Goal: Information Seeking & Learning: Learn about a topic

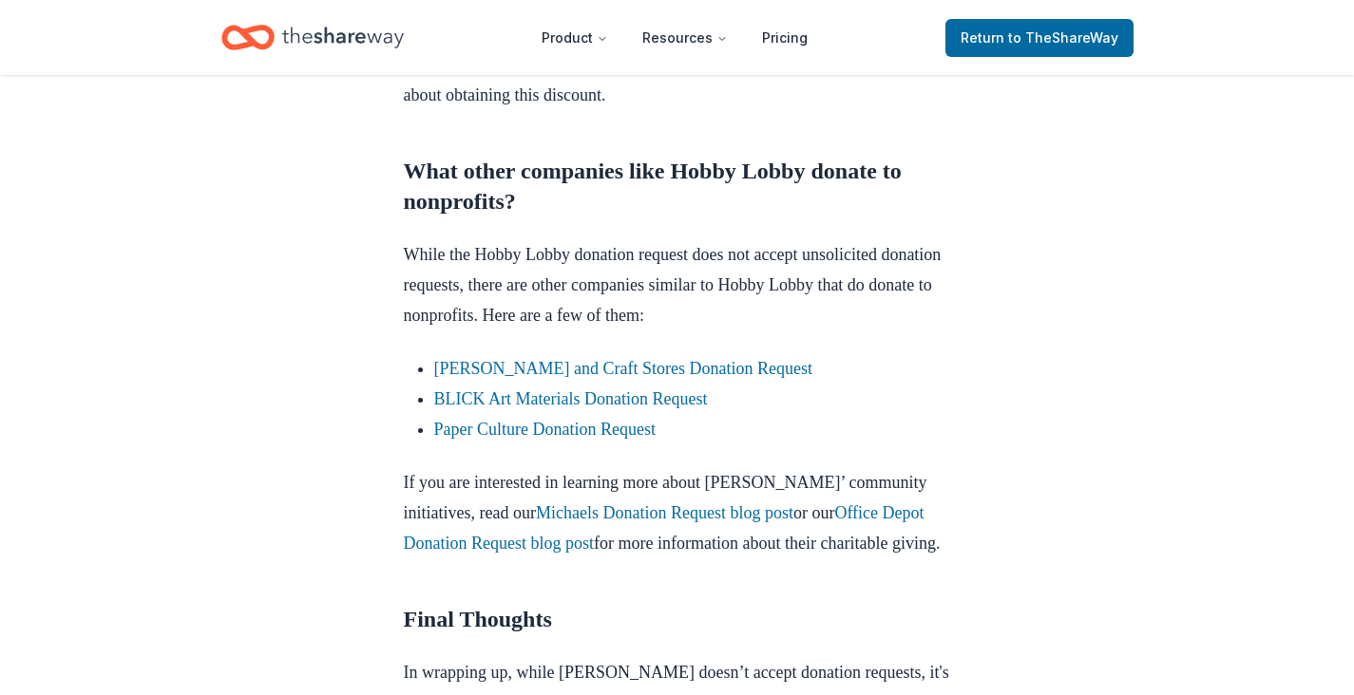
scroll to position [2114, 0]
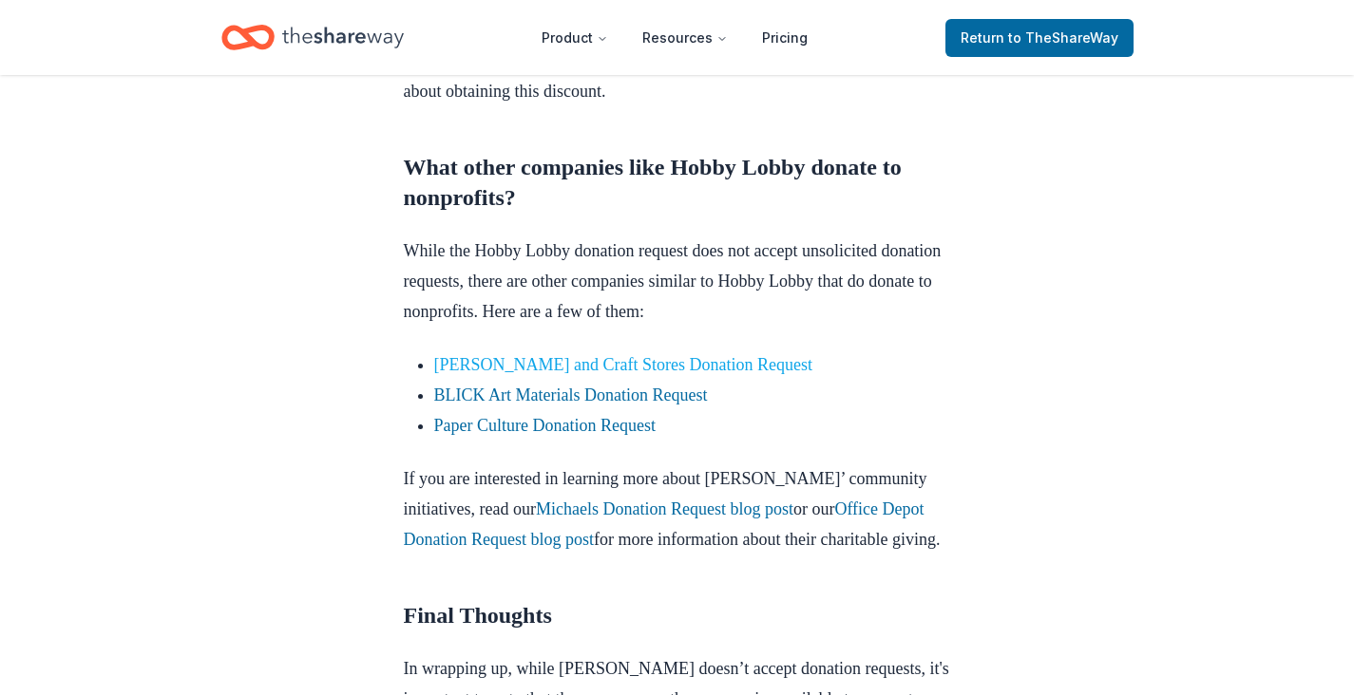
click at [452, 362] on link "[PERSON_NAME] and Craft Stores Donation Request" at bounding box center [623, 364] width 378 height 19
click at [471, 422] on link "Paper Culture Donation Request" at bounding box center [544, 425] width 221 height 19
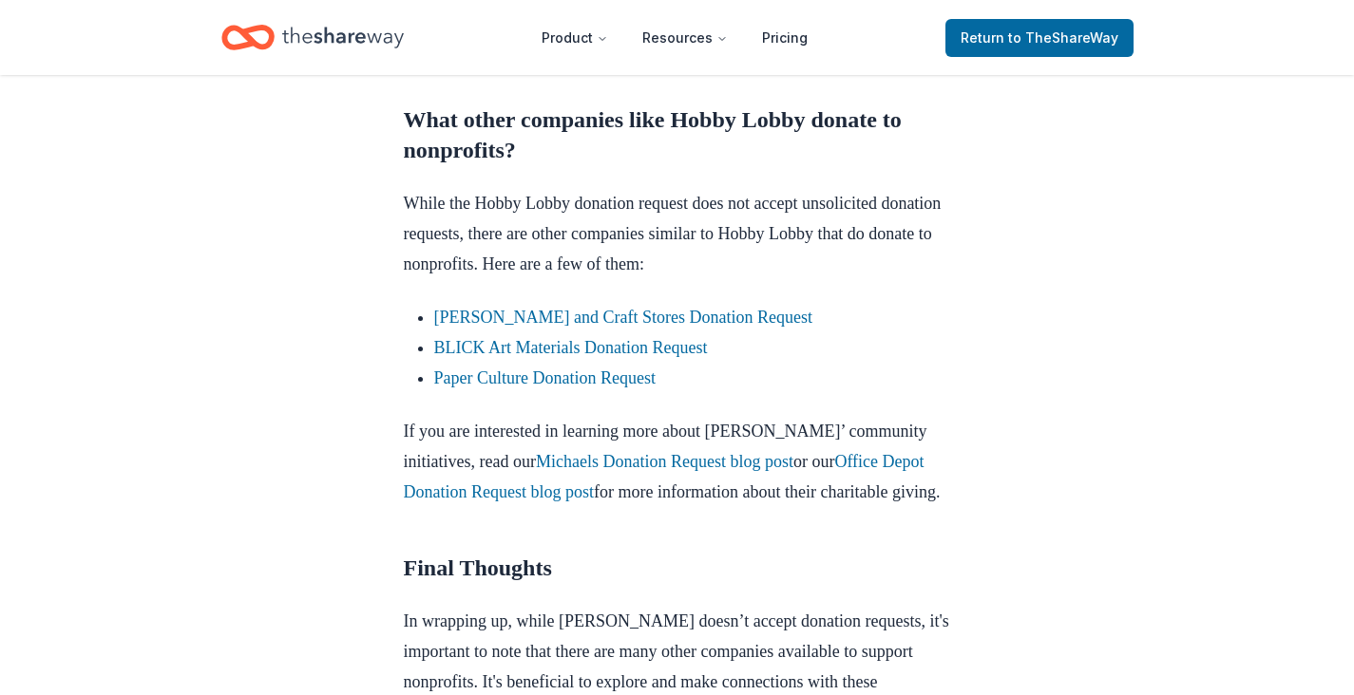
scroll to position [2172, 0]
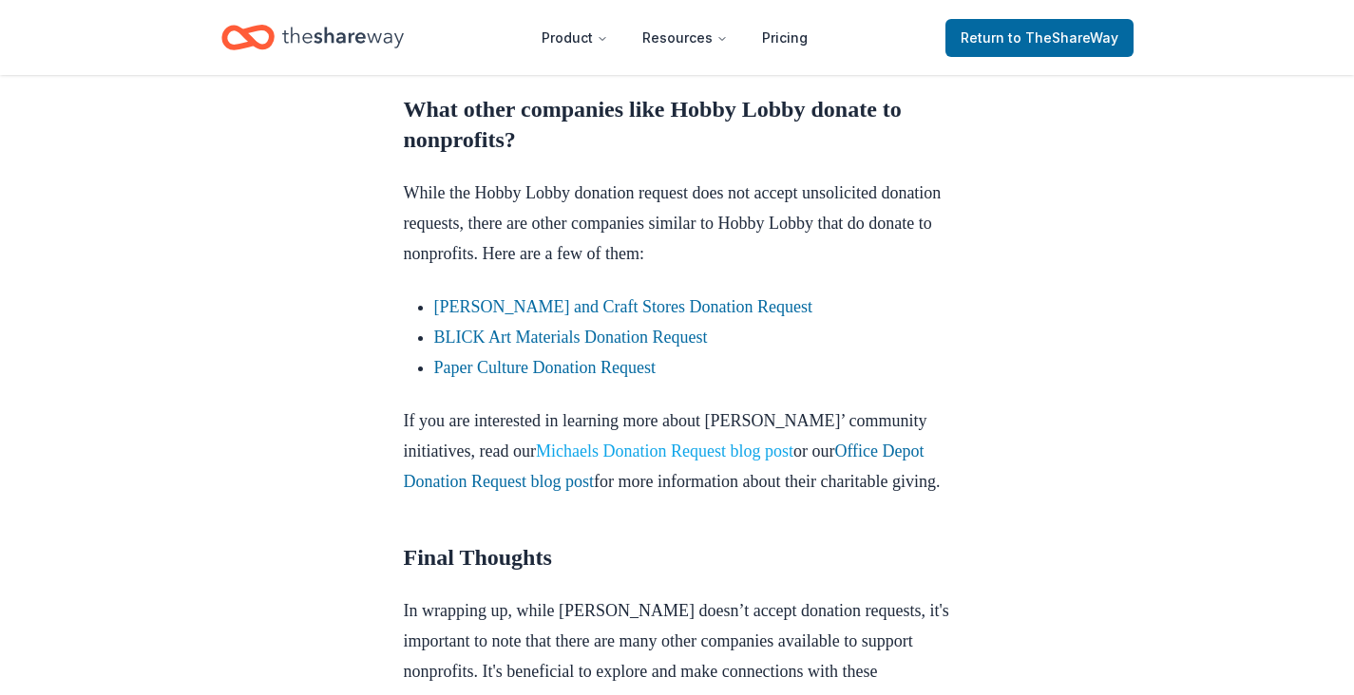
click at [577, 450] on link "Michaels Donation Request blog post" at bounding box center [664, 451] width 257 height 19
click at [552, 475] on link "Office Depot Donation Request blog post" at bounding box center [664, 466] width 521 height 49
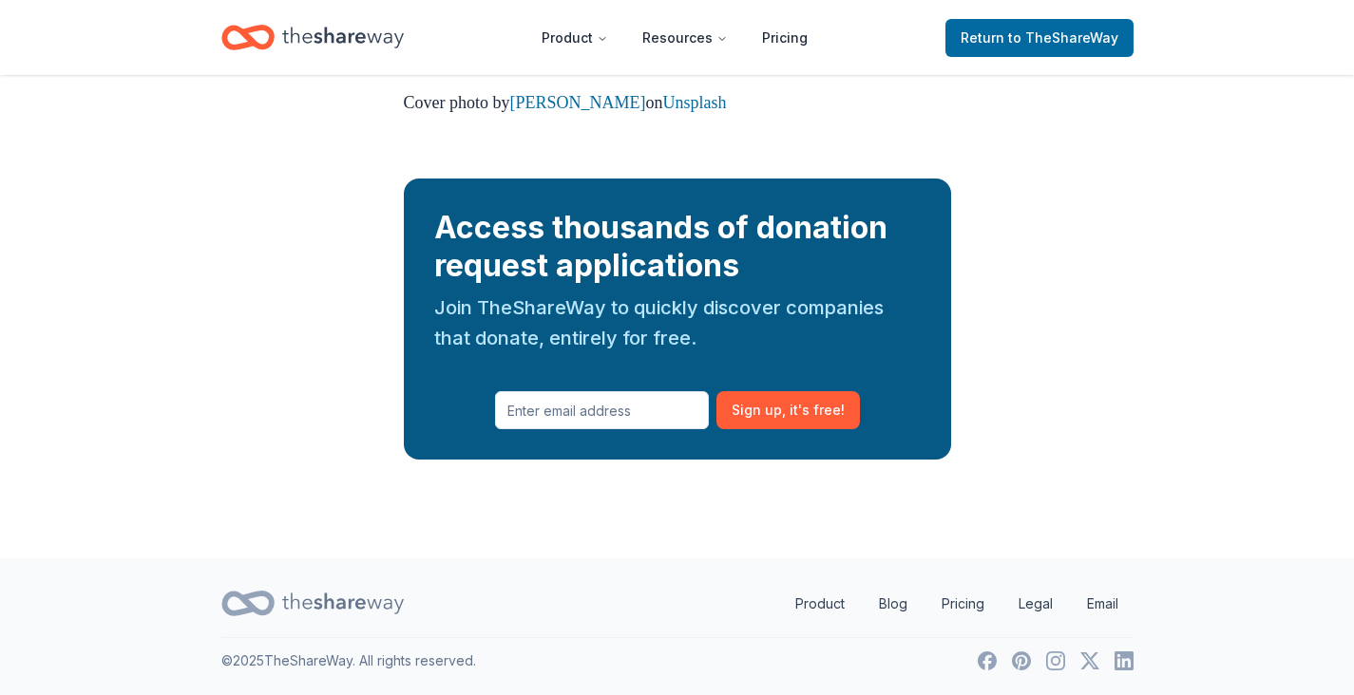
scroll to position [2916, 0]
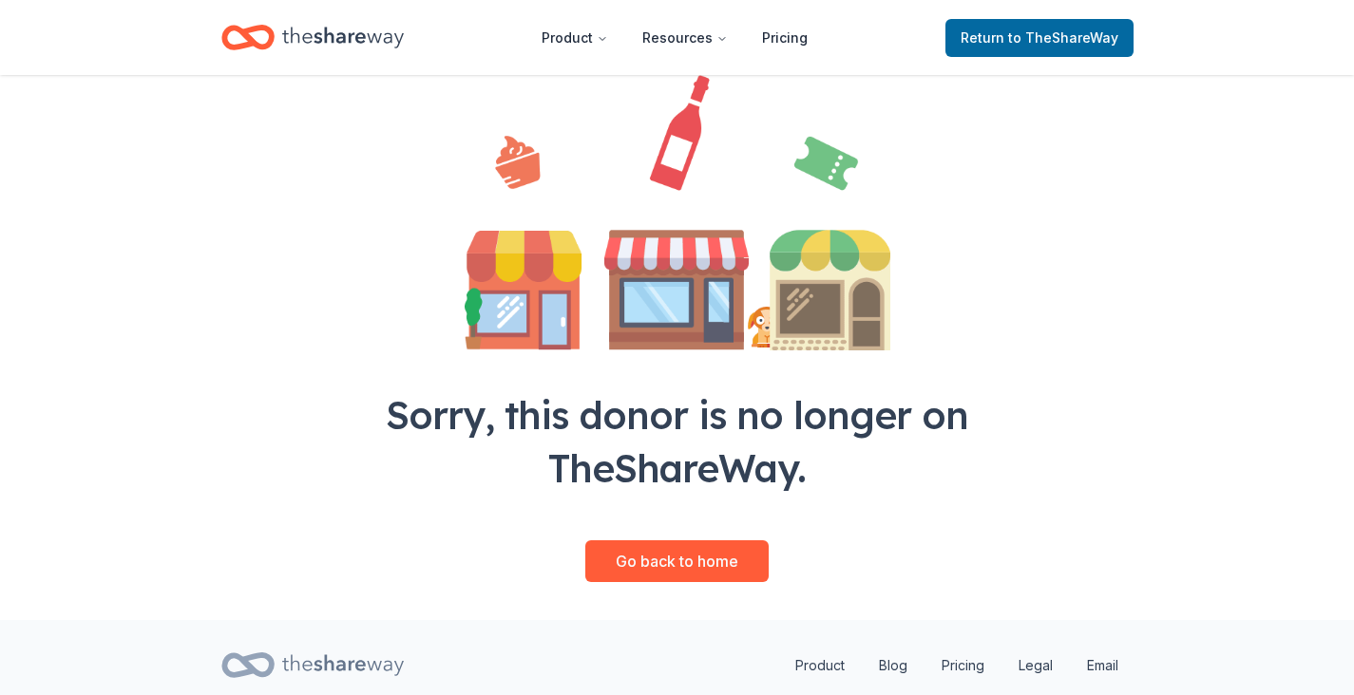
scroll to position [159, 0]
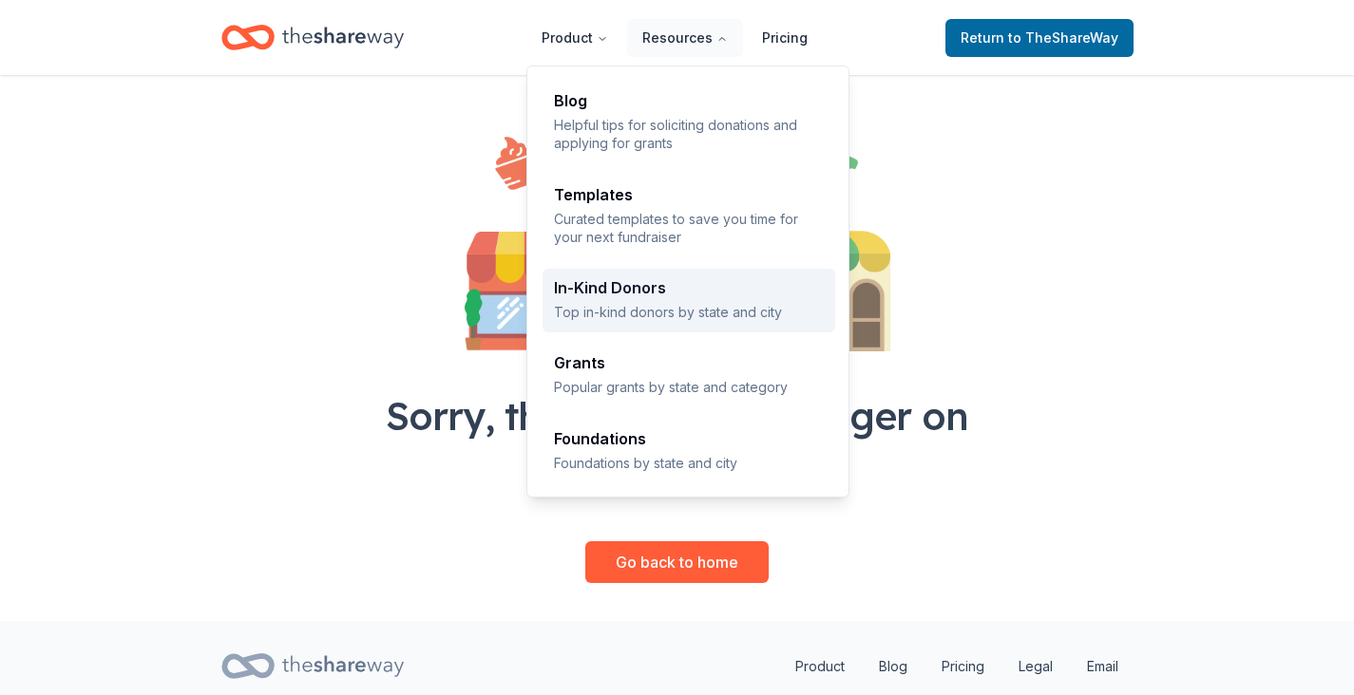
click at [624, 282] on div "In-Kind Donors" at bounding box center [689, 287] width 270 height 15
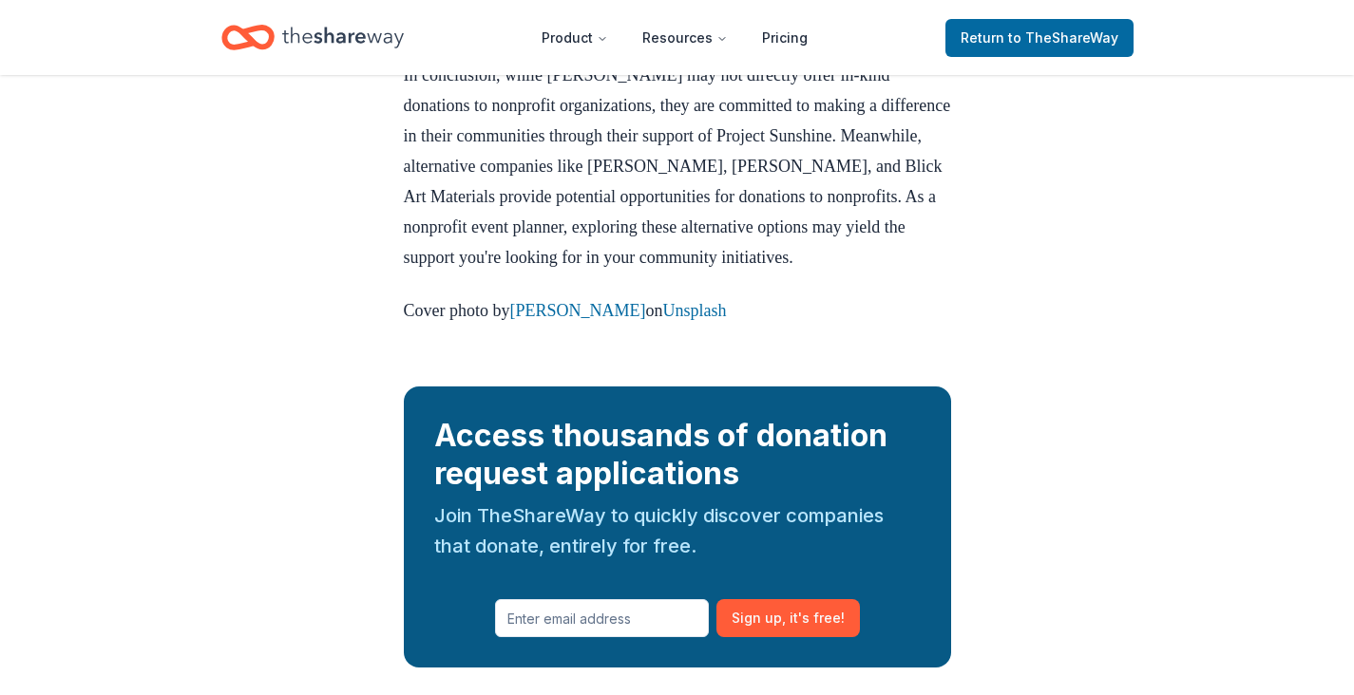
scroll to position [1837, 0]
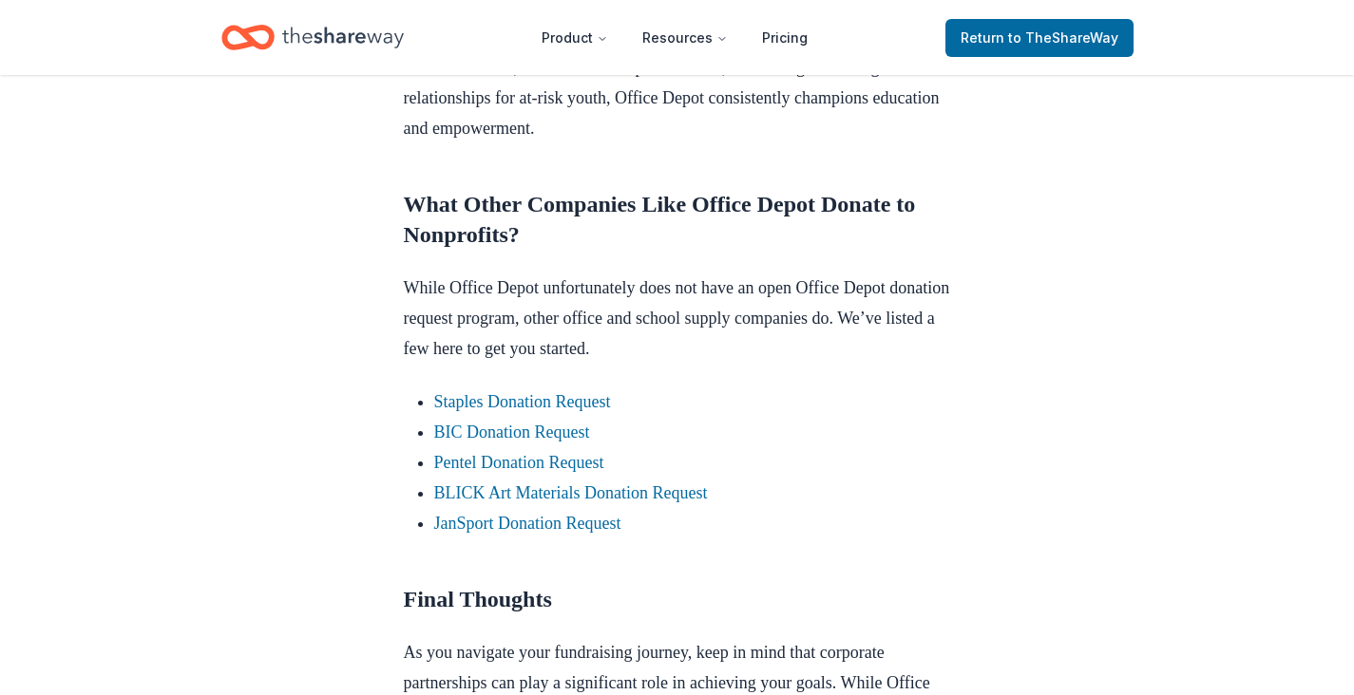
scroll to position [1397, 0]
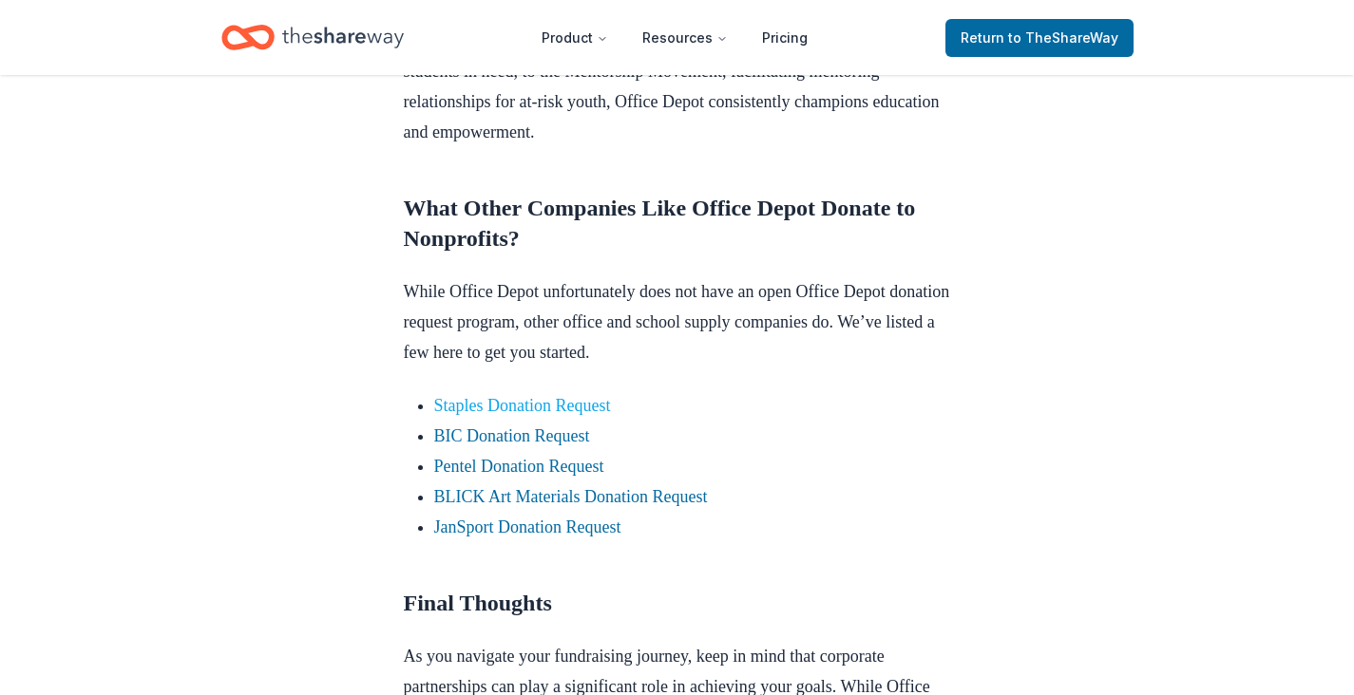
click at [611, 415] on link "Staples Donation Request" at bounding box center [522, 405] width 177 height 19
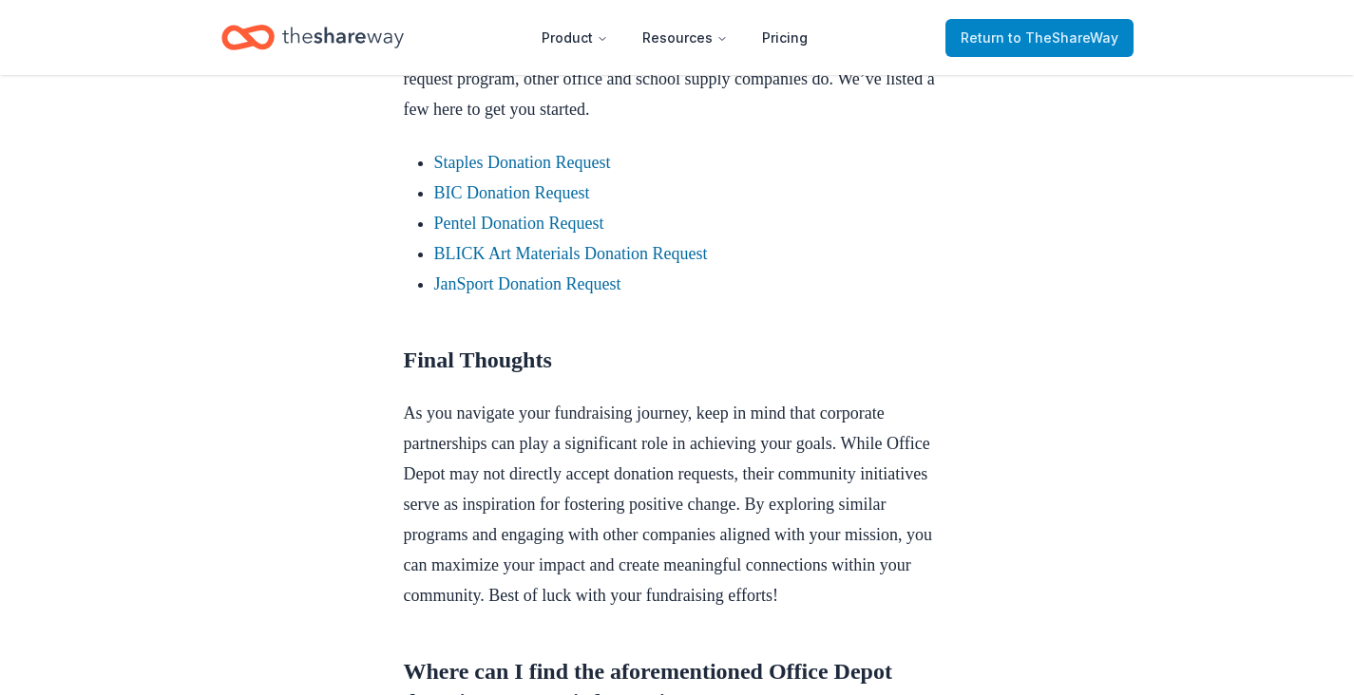
scroll to position [1600, 0]
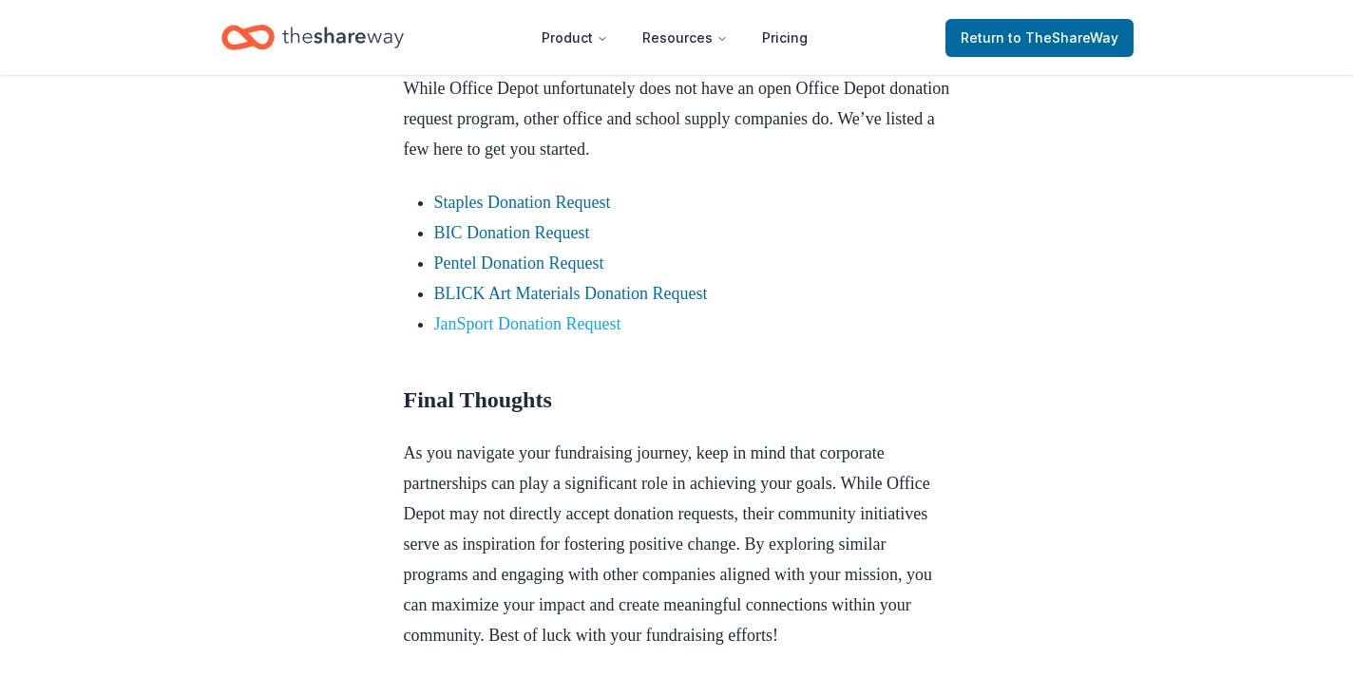
click at [580, 333] on link "JanSport Donation Request" at bounding box center [527, 323] width 187 height 19
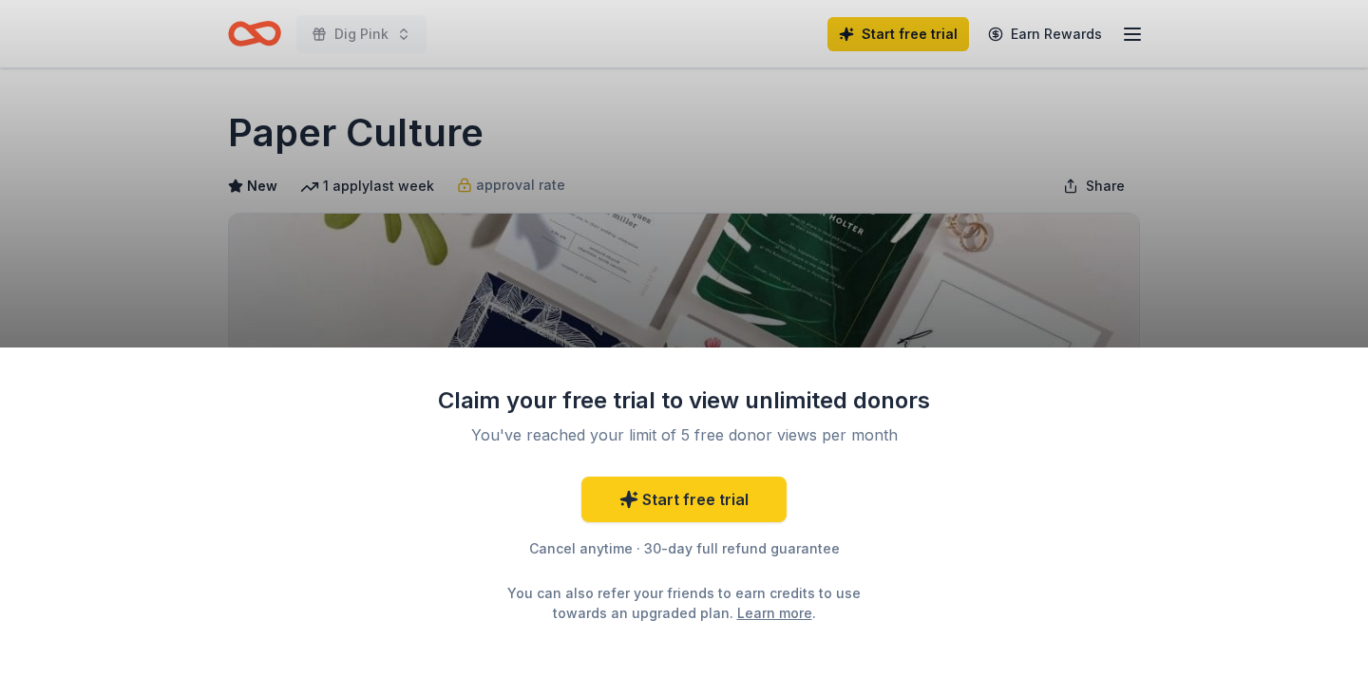
click at [190, 266] on div "Claim your free trial to view unlimited donors You've reached your limit of 5 f…" at bounding box center [684, 347] width 1368 height 695
click at [1220, 270] on div "Claim your free trial to view unlimited donors You've reached your limit of 5 f…" at bounding box center [684, 347] width 1368 height 695
drag, startPoint x: 496, startPoint y: 134, endPoint x: 341, endPoint y: 124, distance: 155.2
click at [341, 124] on div "Claim your free trial to view unlimited donors You've reached your limit of 5 f…" at bounding box center [684, 347] width 1368 height 695
click at [276, 128] on div "Claim your free trial to view unlimited donors You've reached your limit of 5 f…" at bounding box center [684, 347] width 1368 height 695
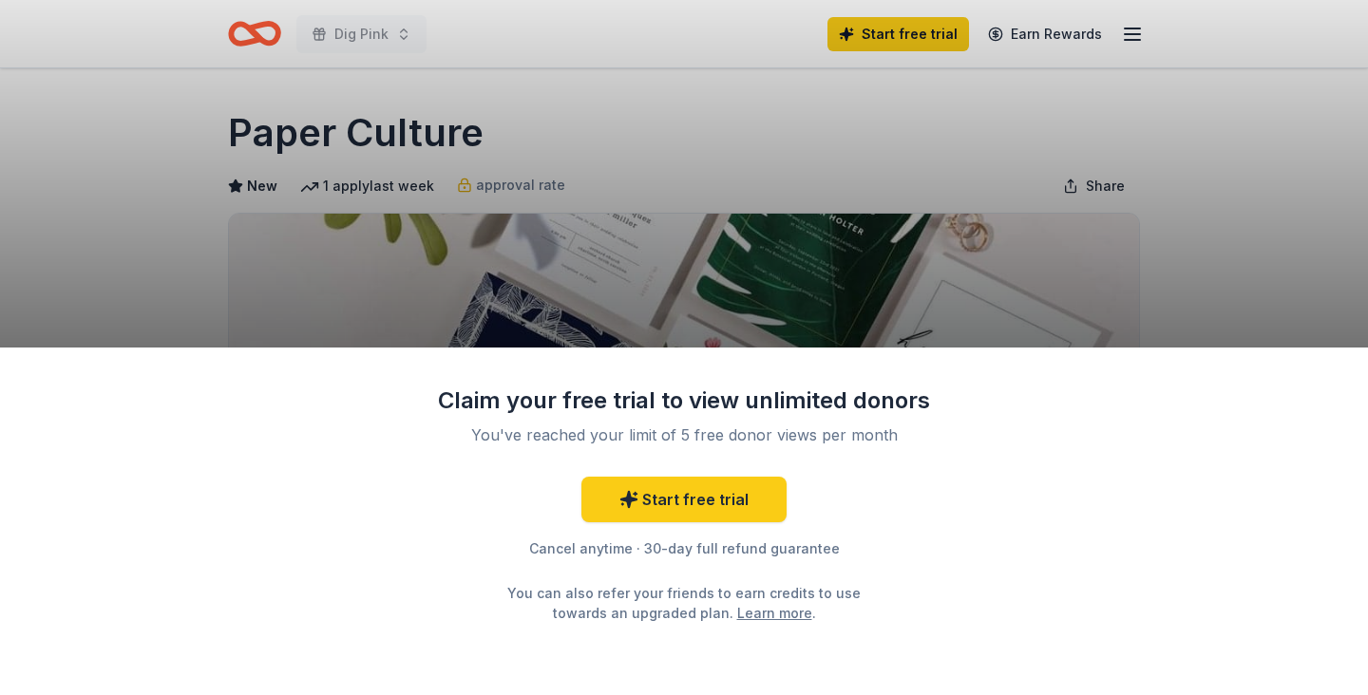
click at [528, 143] on div "Claim your free trial to view unlimited donors You've reached your limit of 5 f…" at bounding box center [684, 347] width 1368 height 695
click at [670, 499] on link "Start free trial" at bounding box center [683, 500] width 205 height 46
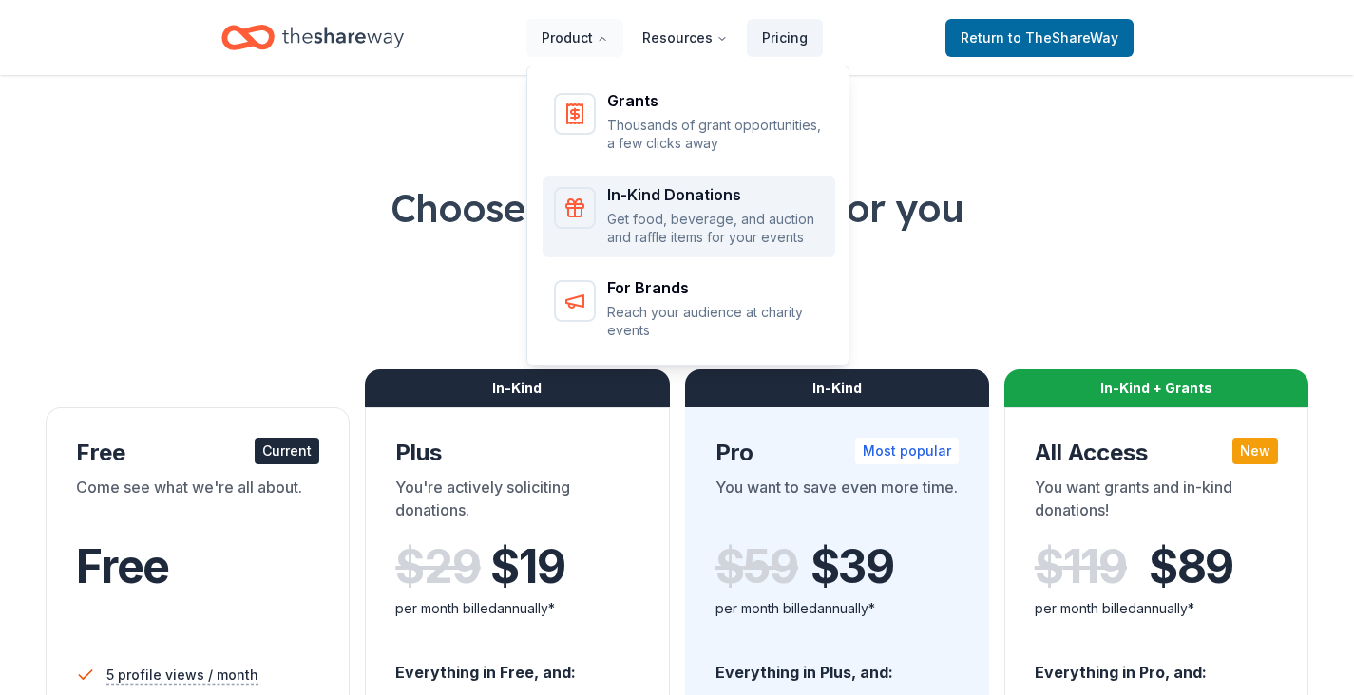
click at [639, 206] on div "In-Kind Donations Get food, beverage, and auction and raffle items for your eve…" at bounding box center [715, 217] width 217 height 60
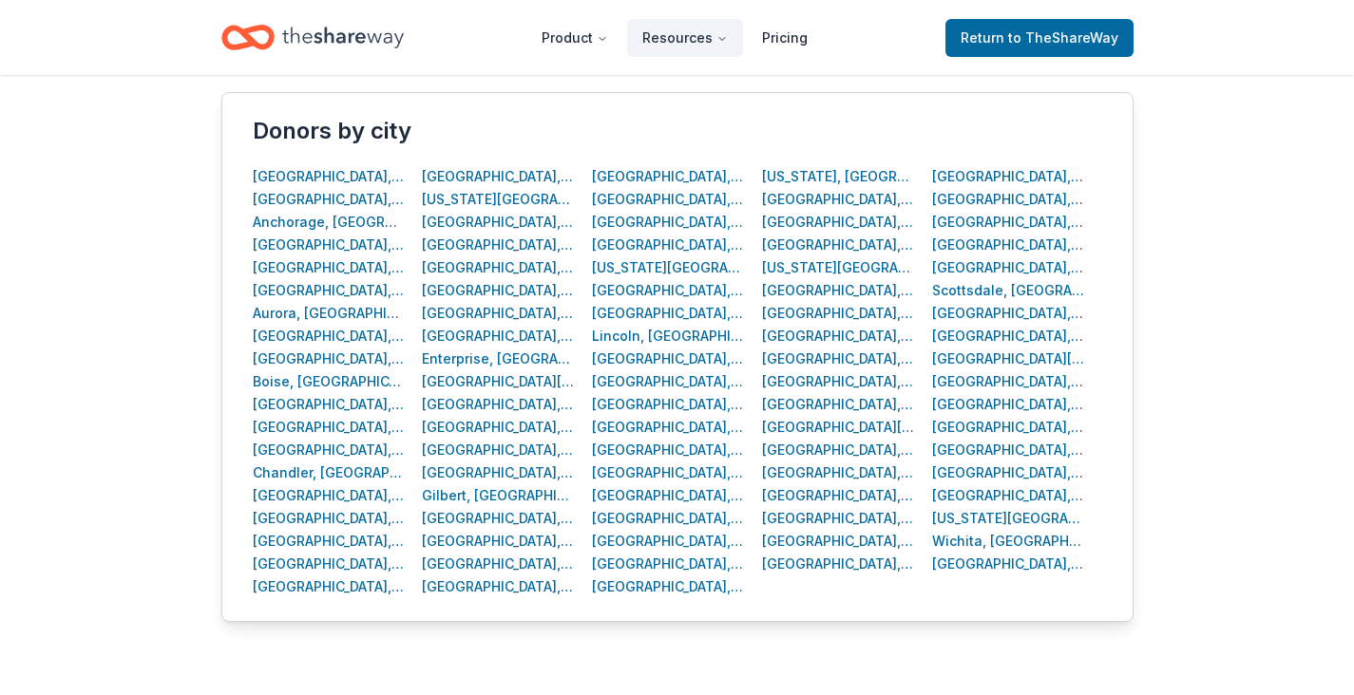
scroll to position [754, 0]
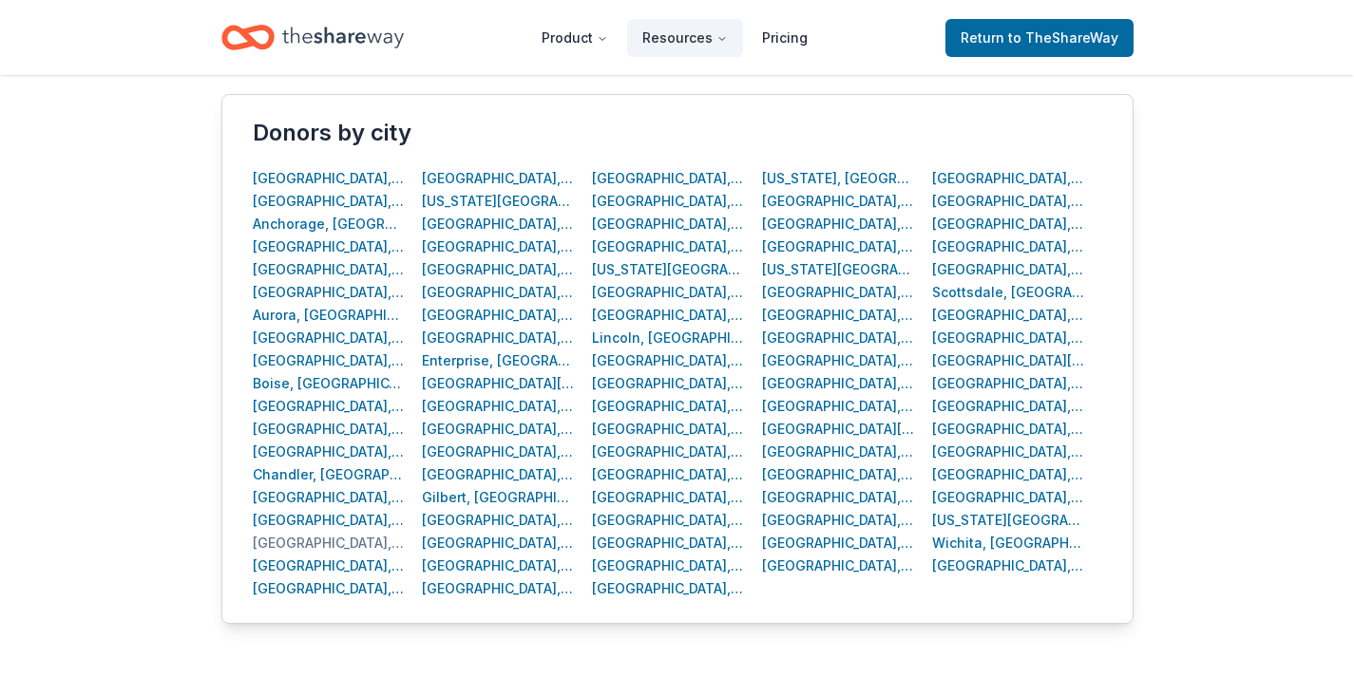
click at [287, 547] on div "Chicago, IL" at bounding box center [329, 543] width 153 height 23
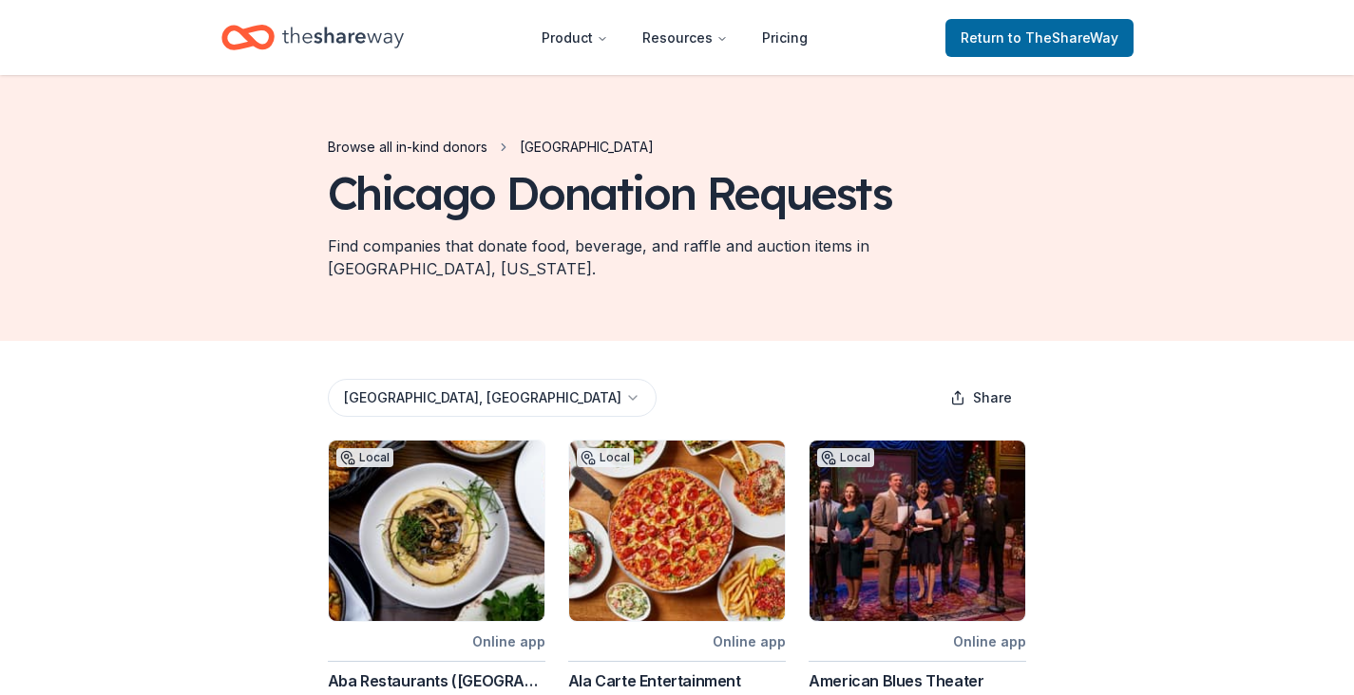
click at [463, 146] on link "Browse all in-kind donors" at bounding box center [408, 147] width 160 height 23
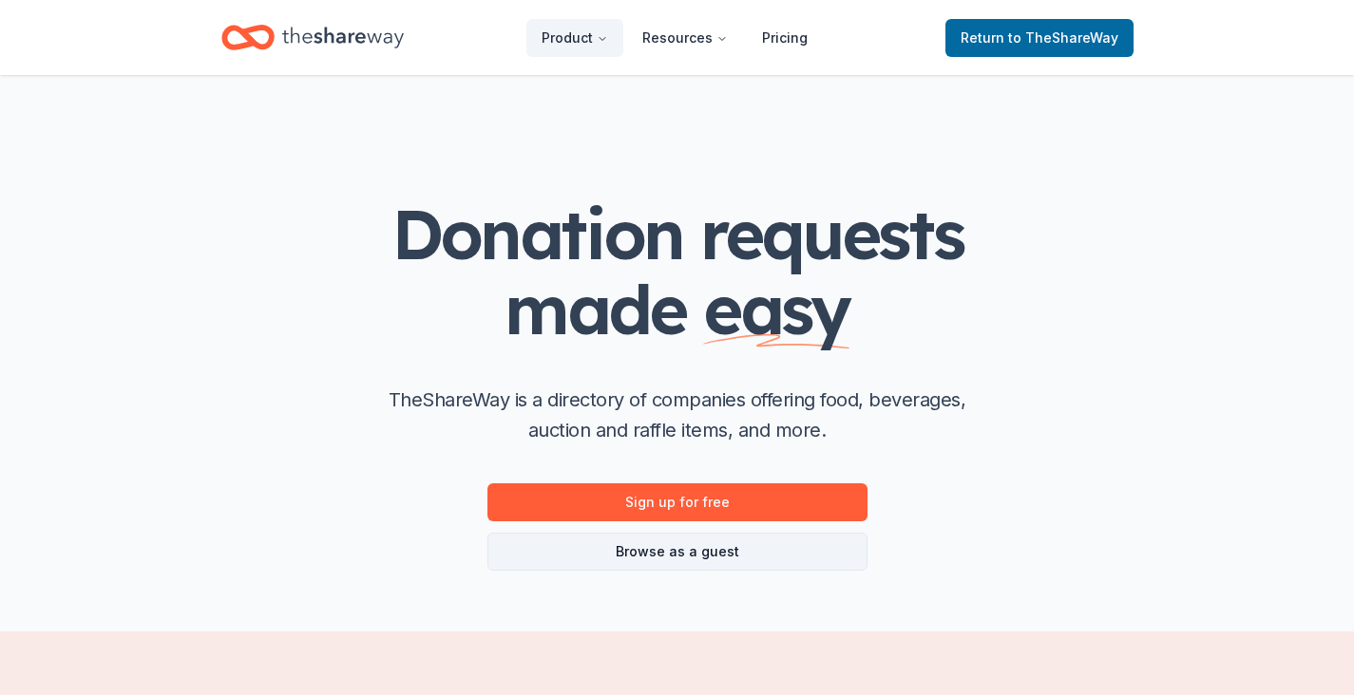
click at [665, 566] on link "Browse as a guest" at bounding box center [677, 552] width 380 height 38
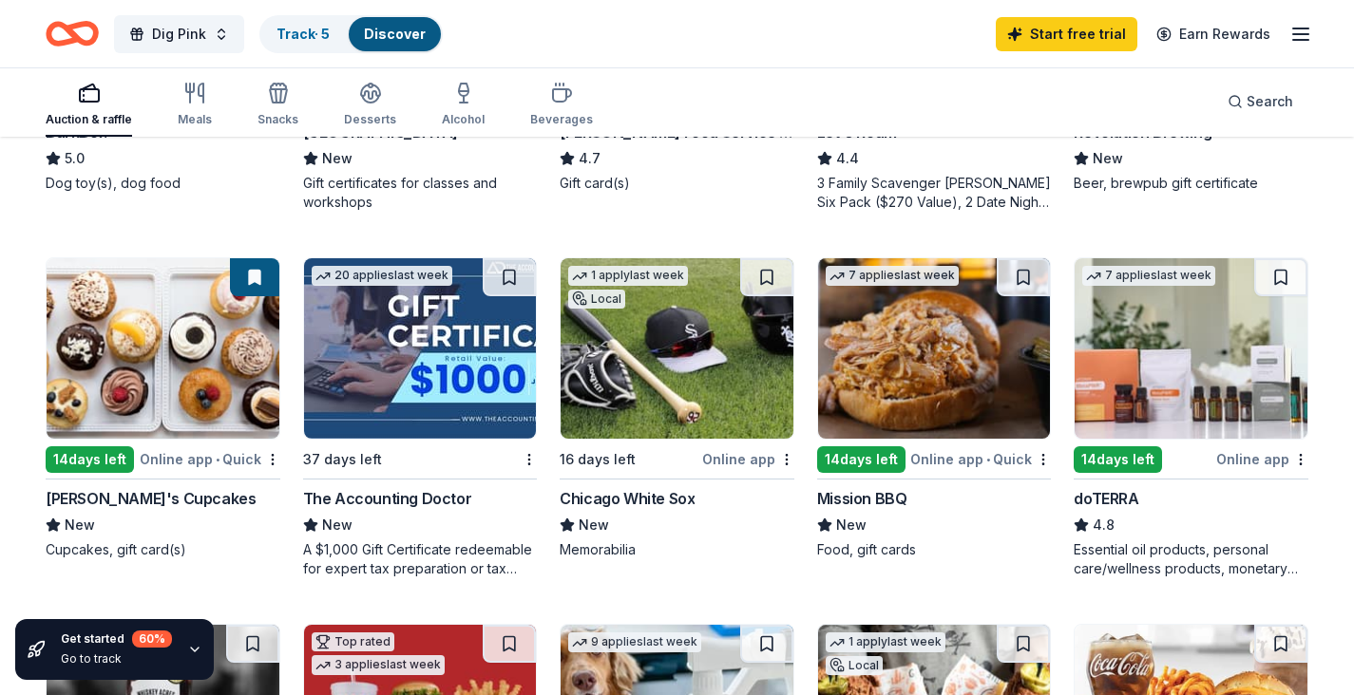
scroll to position [822, 0]
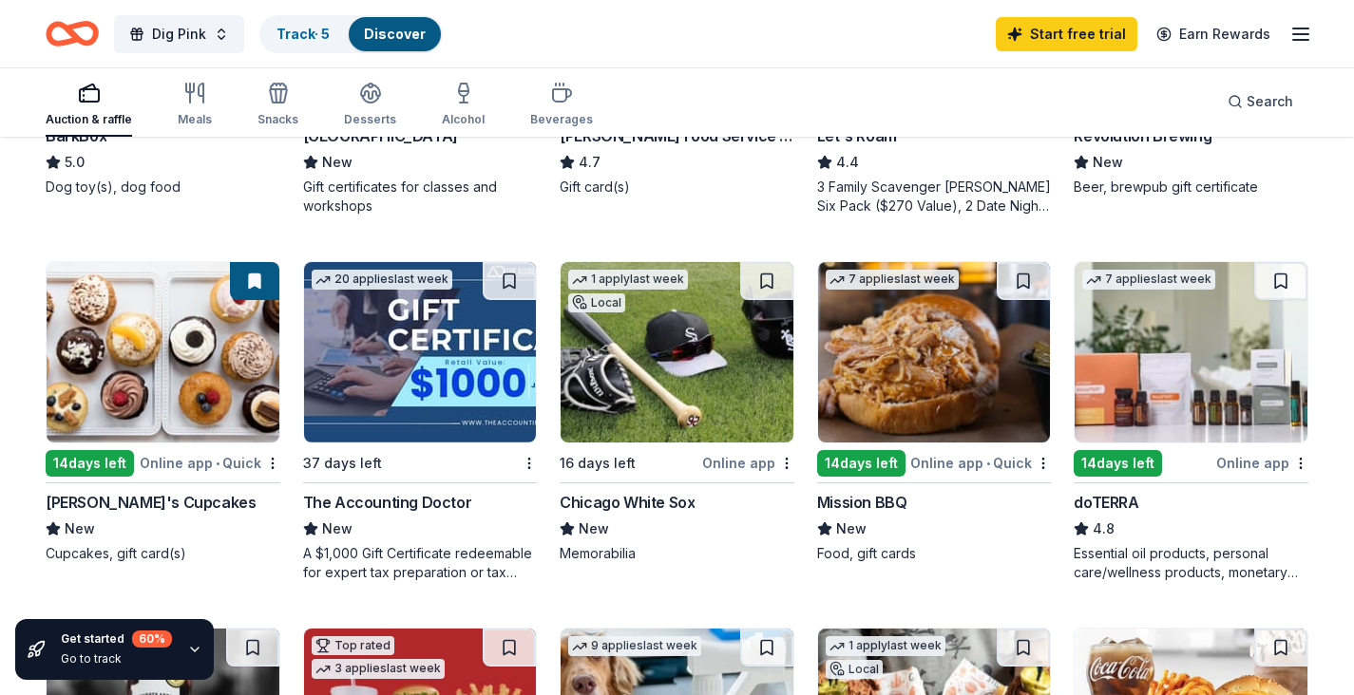
drag, startPoint x: 90, startPoint y: 500, endPoint x: 79, endPoint y: 494, distance: 12.7
click at [70, 497] on div "Molly's Cupcakes" at bounding box center [151, 502] width 210 height 23
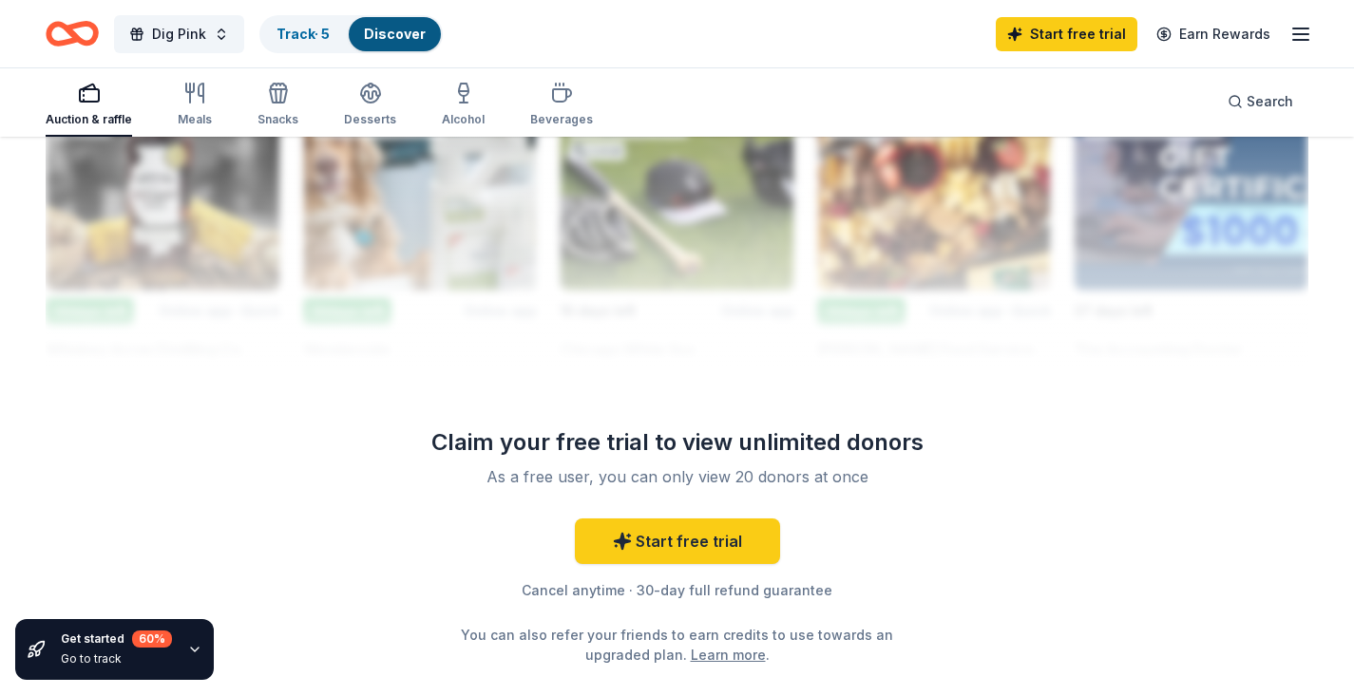
scroll to position [1592, 0]
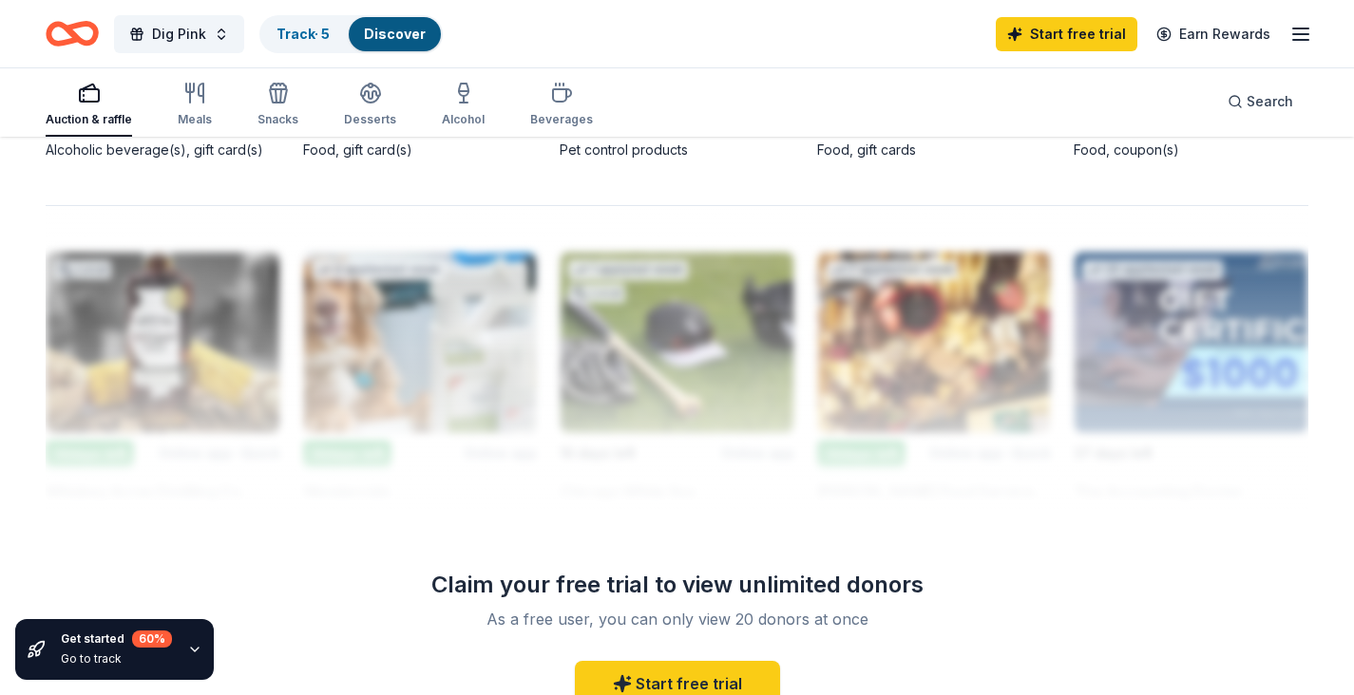
click at [182, 281] on div at bounding box center [677, 357] width 1263 height 304
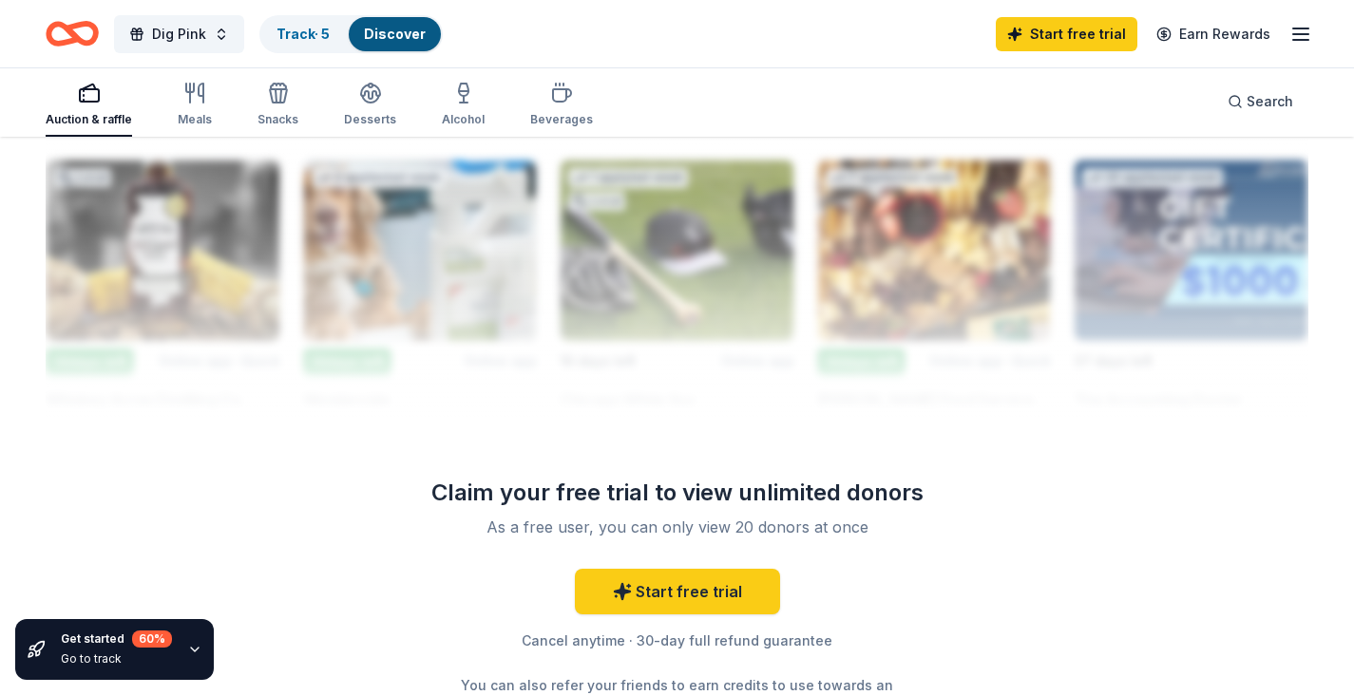
scroll to position [1689, 0]
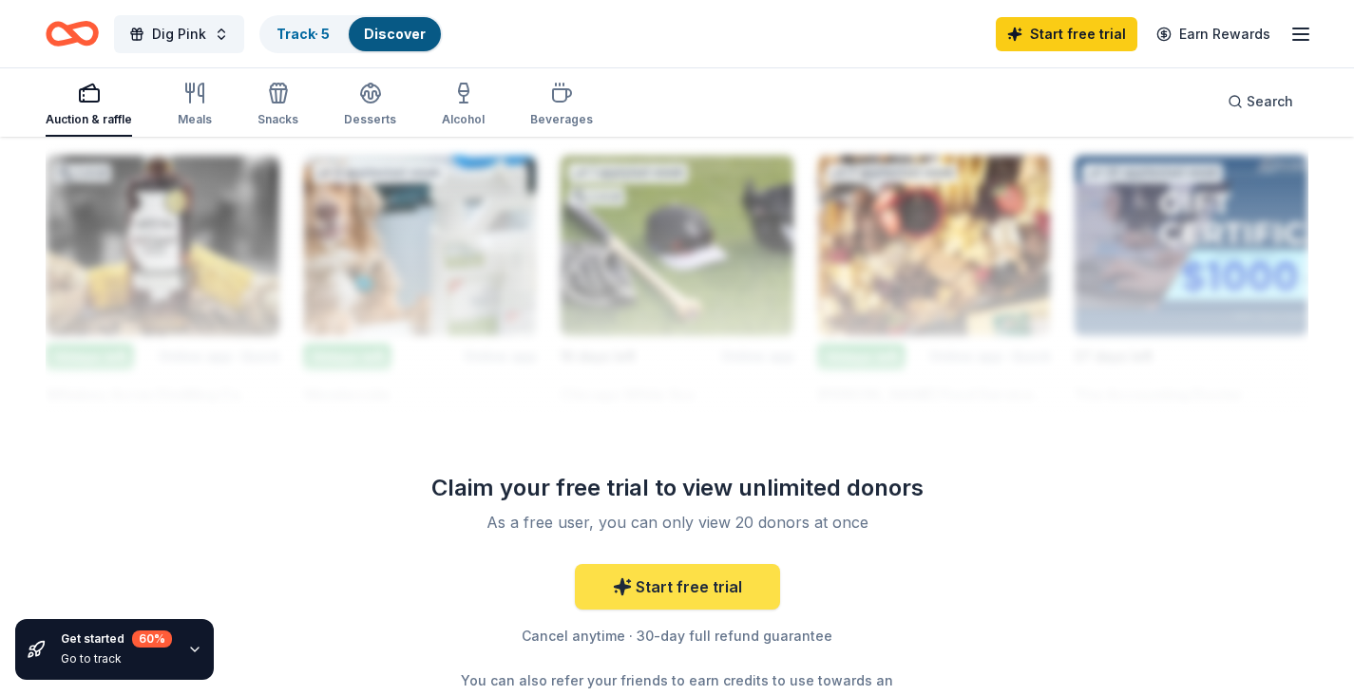
click at [659, 587] on link "Start free trial" at bounding box center [677, 587] width 205 height 46
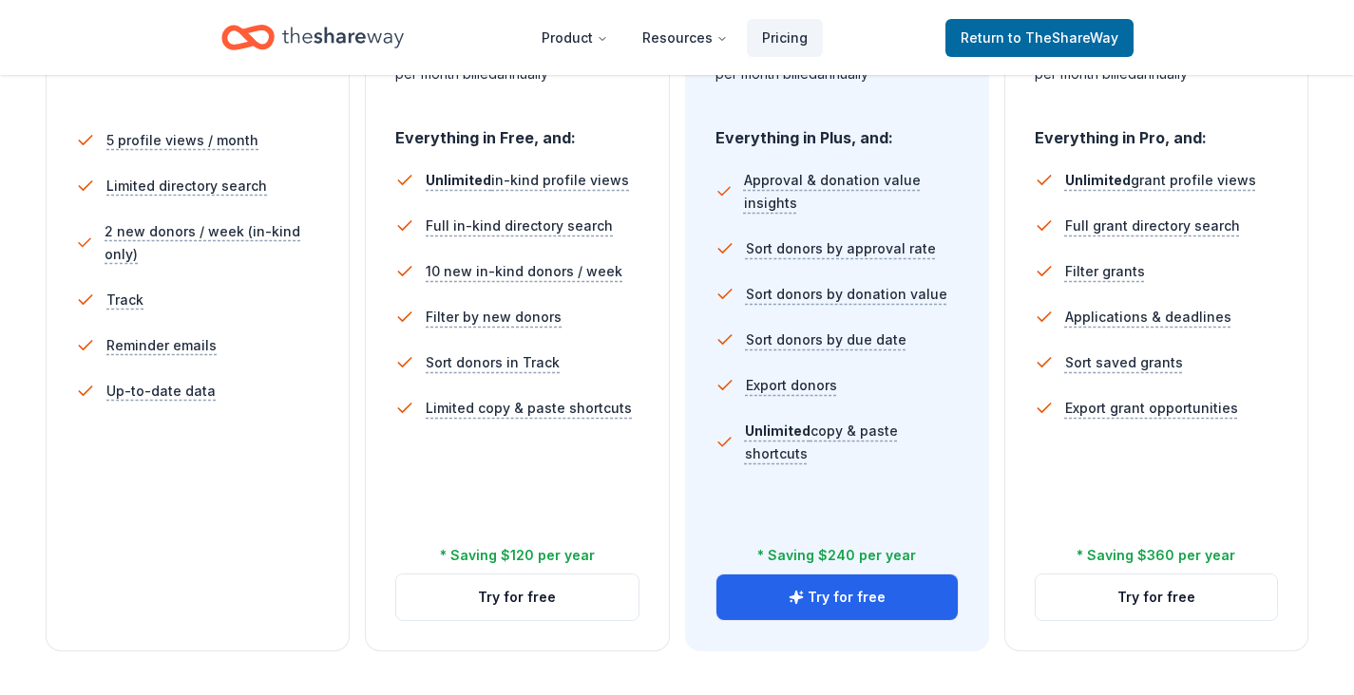
scroll to position [543, 0]
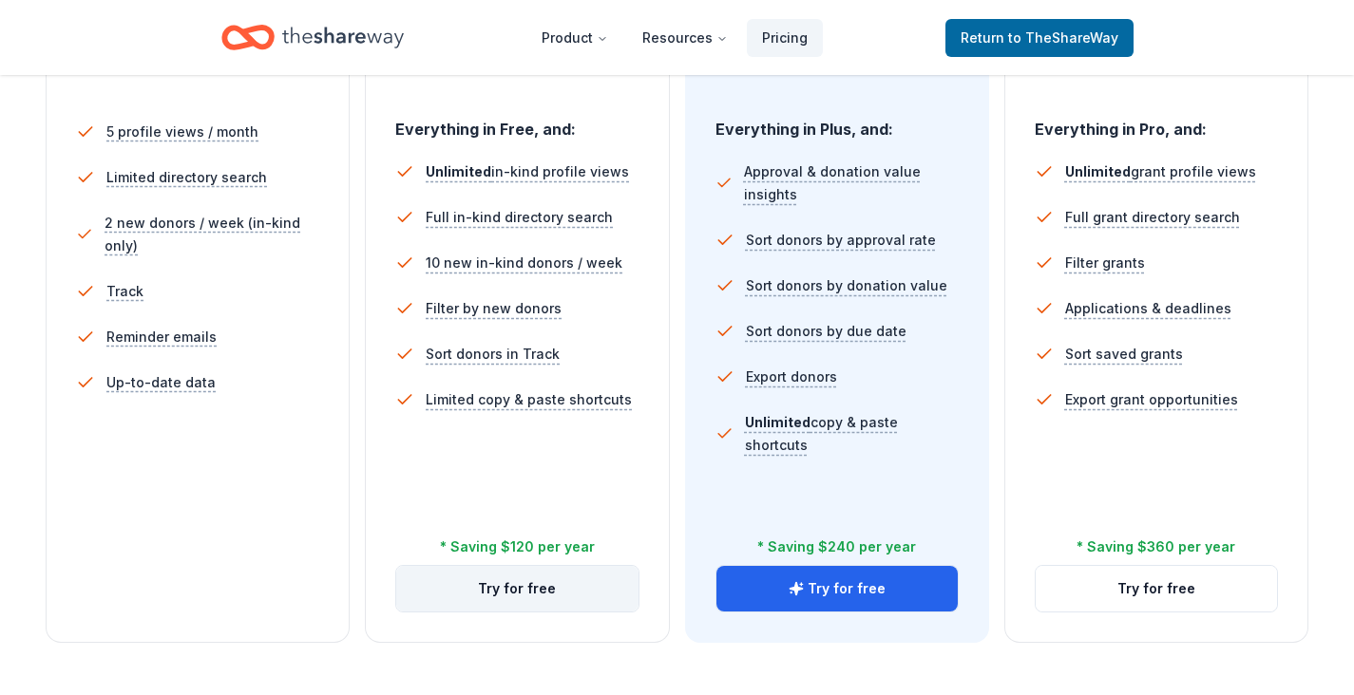
click at [508, 595] on button "Try for free" at bounding box center [516, 589] width 241 height 46
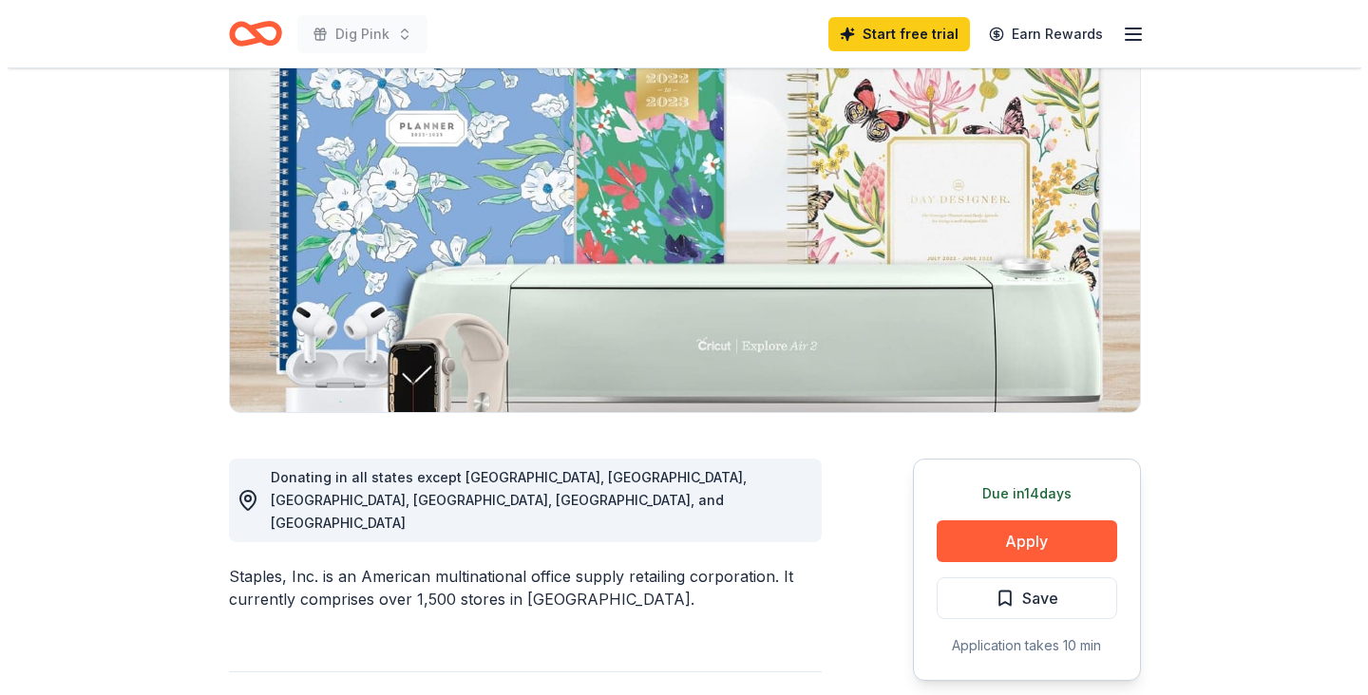
scroll to position [220, 0]
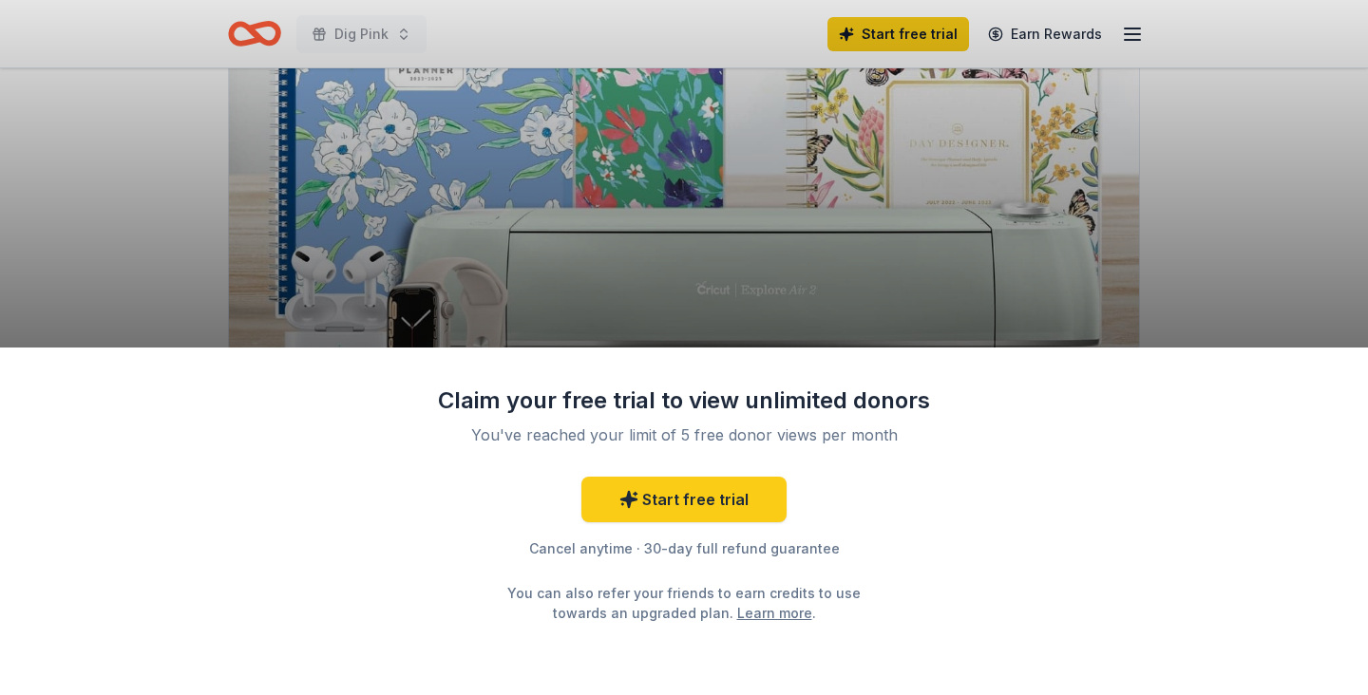
click at [1125, 244] on div "Claim your free trial to view unlimited donors You've reached your limit of 5 f…" at bounding box center [684, 347] width 1368 height 695
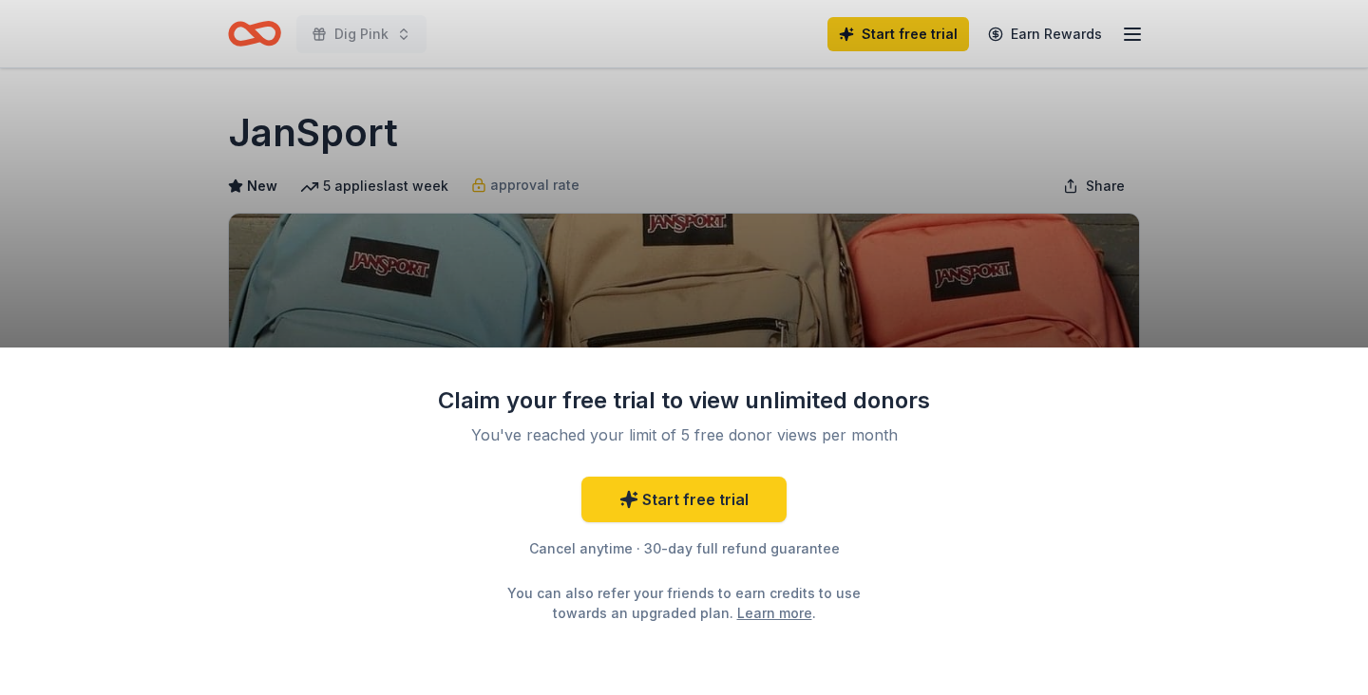
drag, startPoint x: 404, startPoint y: 130, endPoint x: 276, endPoint y: 133, distance: 127.3
click at [276, 134] on div "Claim your free trial to view unlimited donors You've reached your limit of 5 f…" at bounding box center [684, 347] width 1368 height 695
click at [962, 159] on div "Claim your free trial to view unlimited donors You've reached your limit of 5 f…" at bounding box center [684, 347] width 1368 height 695
click at [1094, 189] on div "Claim your free trial to view unlimited donors You've reached your limit of 5 f…" at bounding box center [684, 347] width 1368 height 695
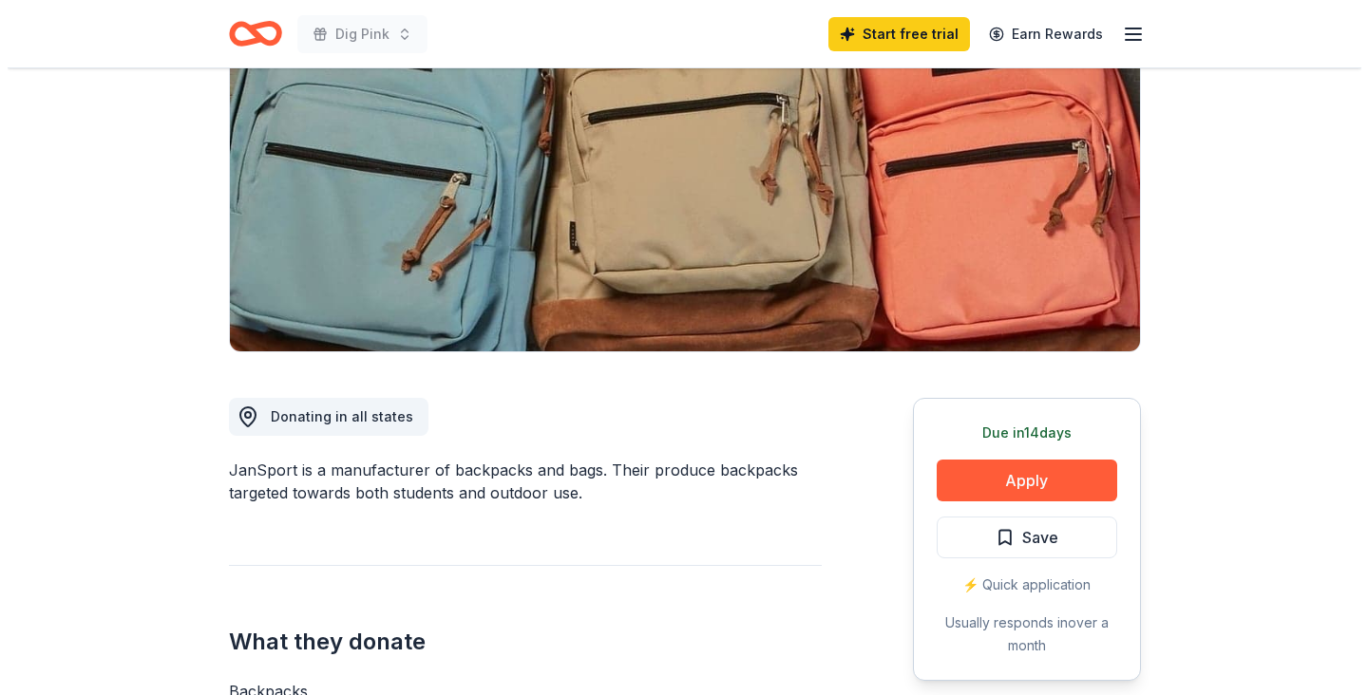
scroll to position [241, 0]
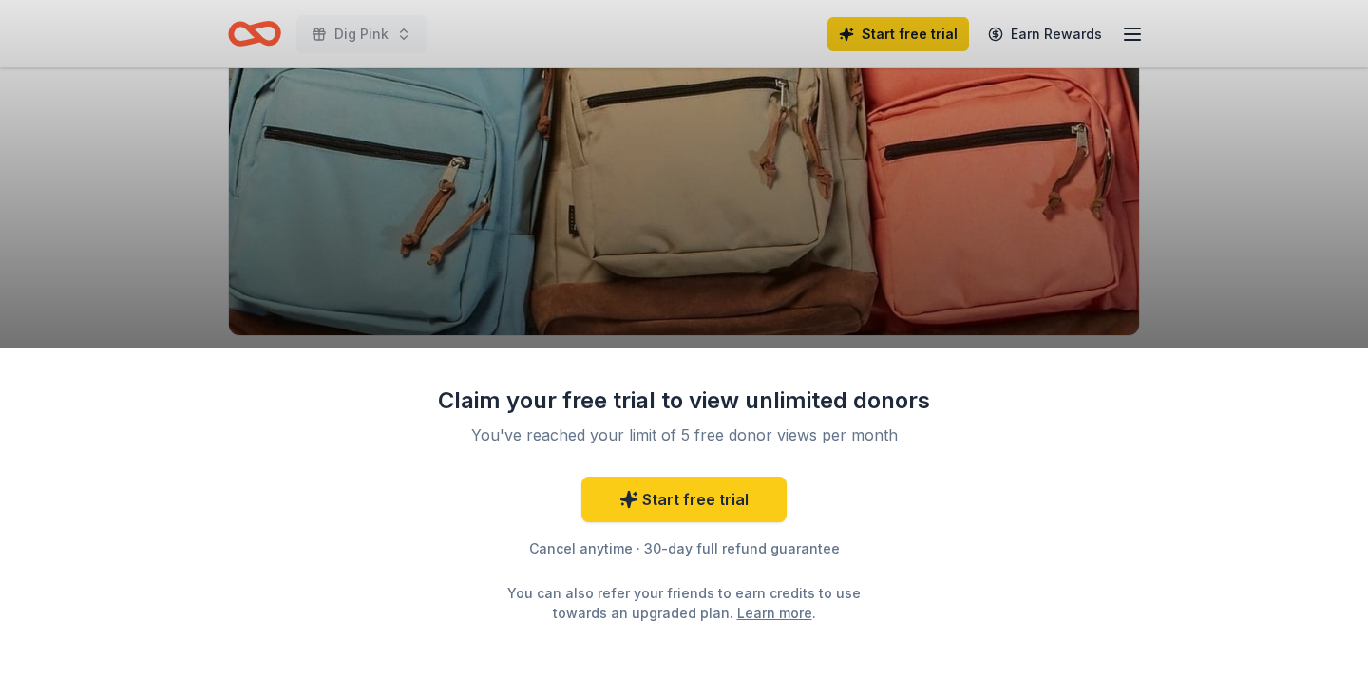
click at [1217, 163] on div "Claim your free trial to view unlimited donors You've reached your limit of 5 f…" at bounding box center [684, 347] width 1368 height 695
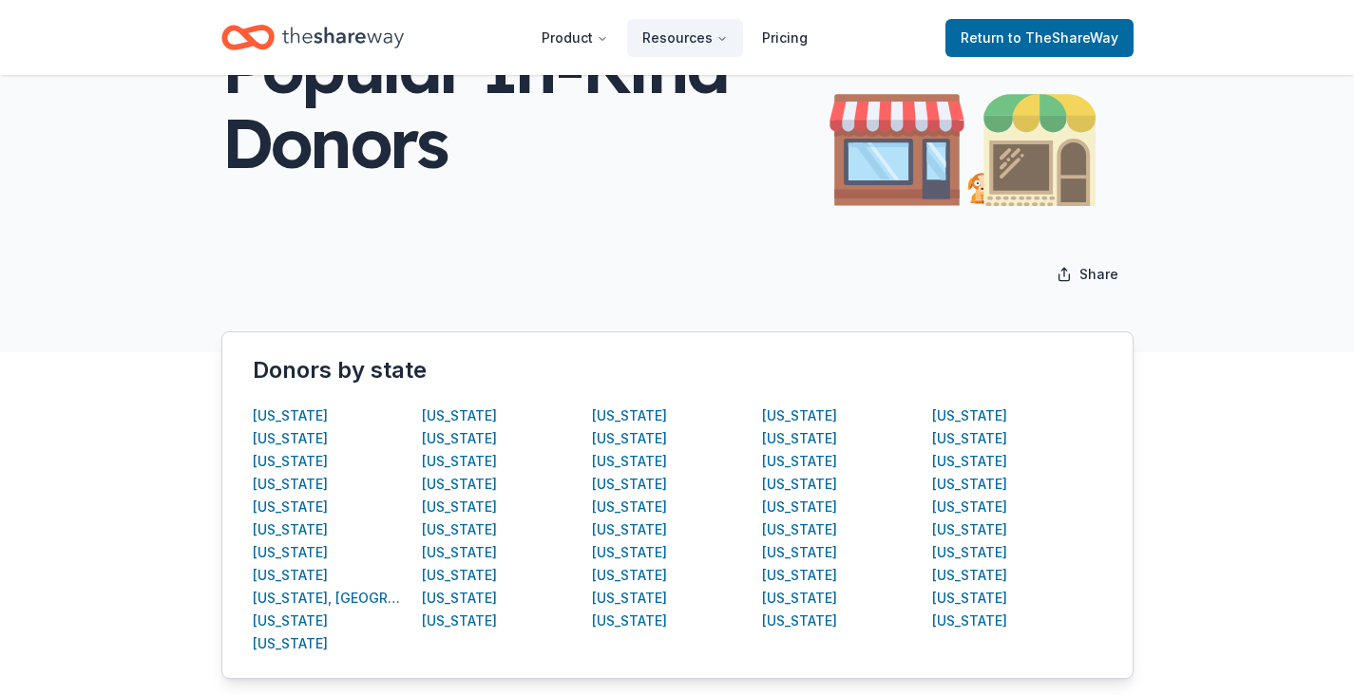
scroll to position [136, 0]
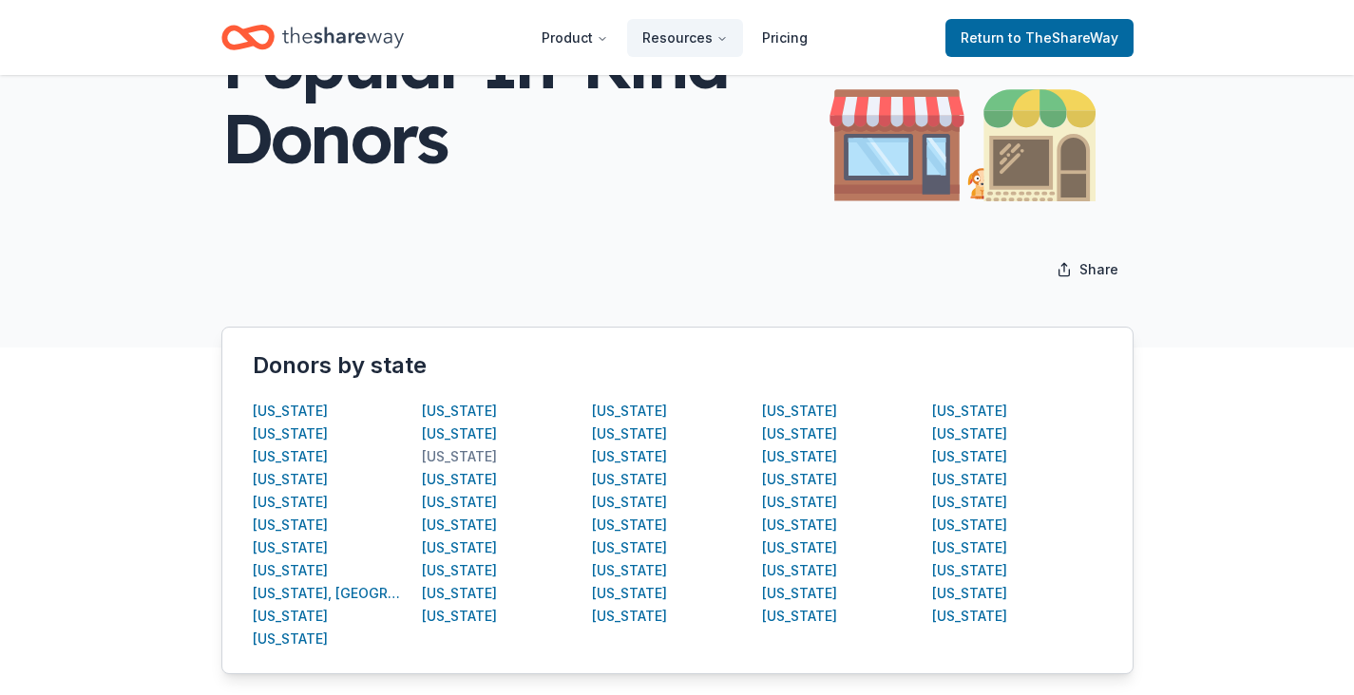
click at [443, 456] on div "[US_STATE]" at bounding box center [459, 457] width 75 height 23
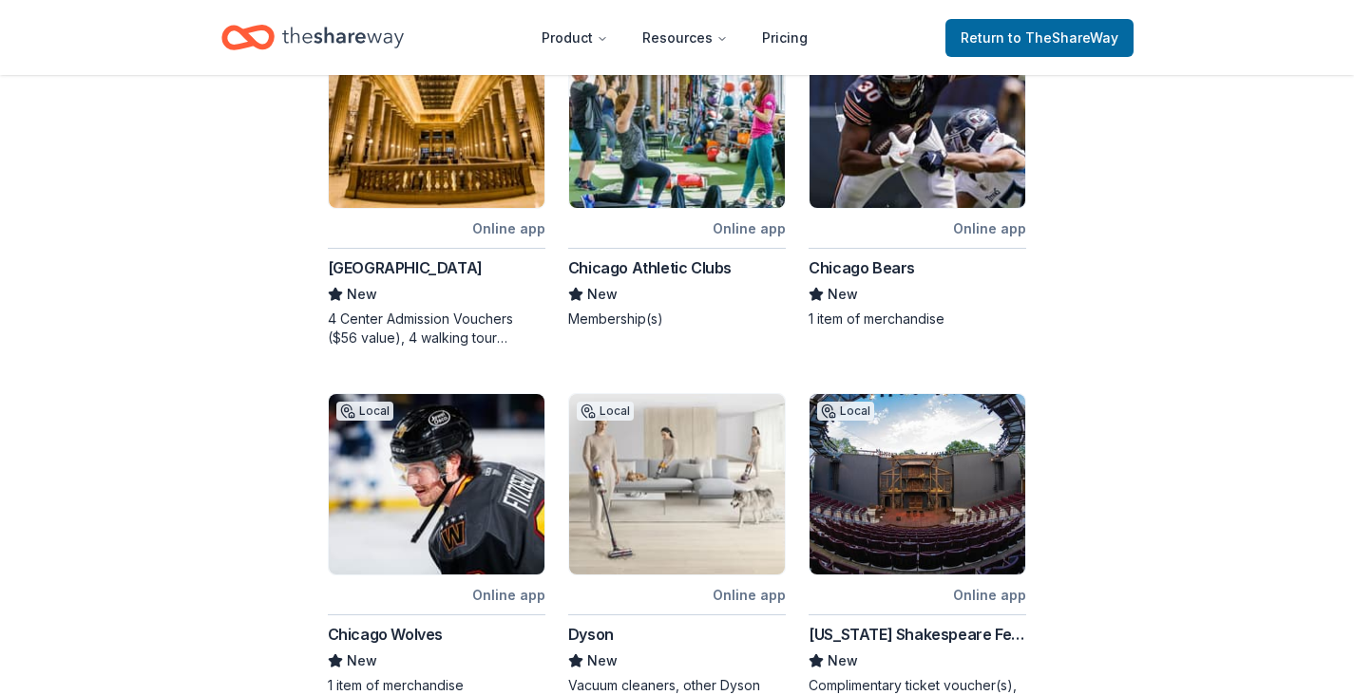
scroll to position [375, 0]
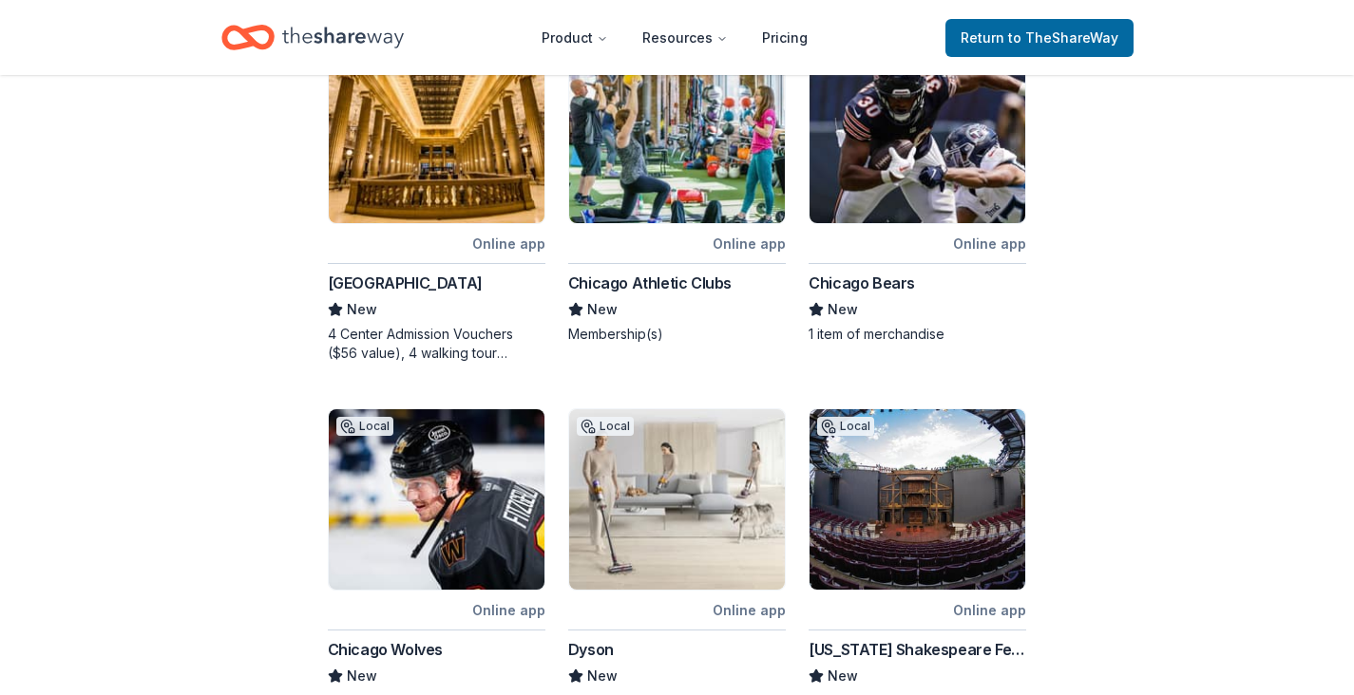
drag, startPoint x: 447, startPoint y: 280, endPoint x: 1007, endPoint y: 1, distance: 626.3
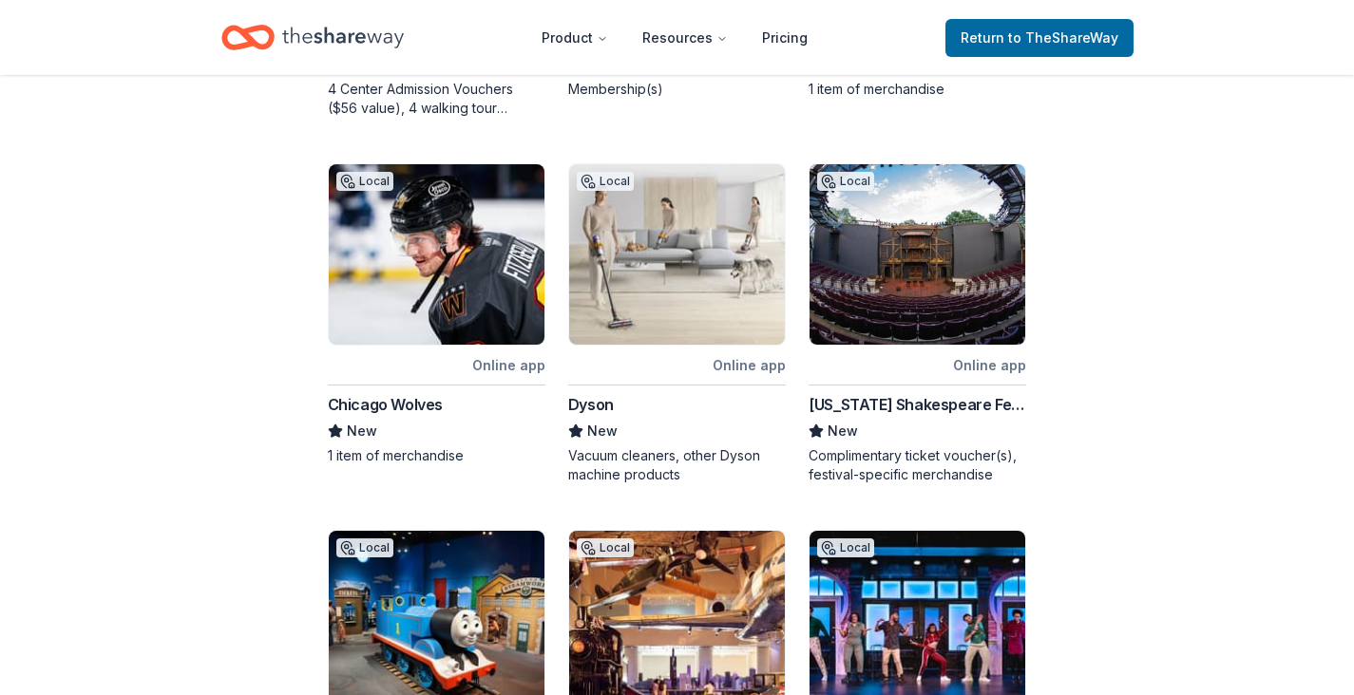
scroll to position [619, 0]
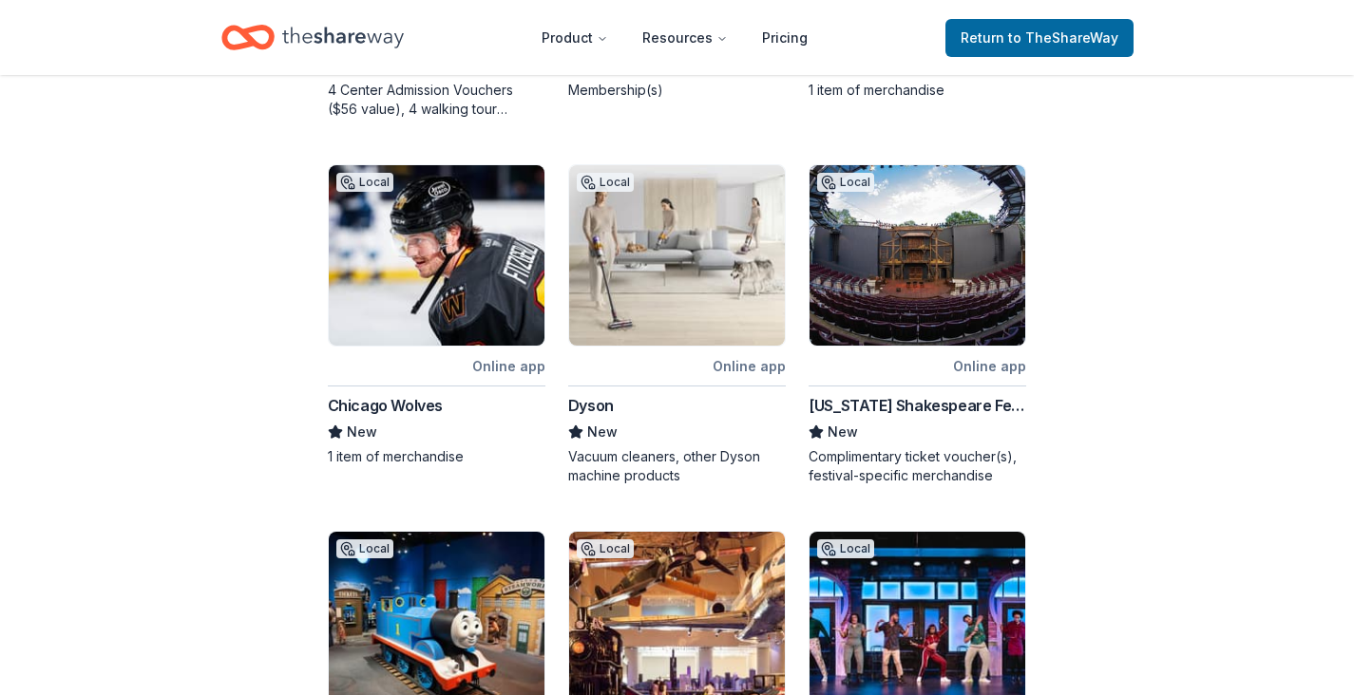
click at [368, 400] on div "Chicago Wolves" at bounding box center [385, 405] width 115 height 23
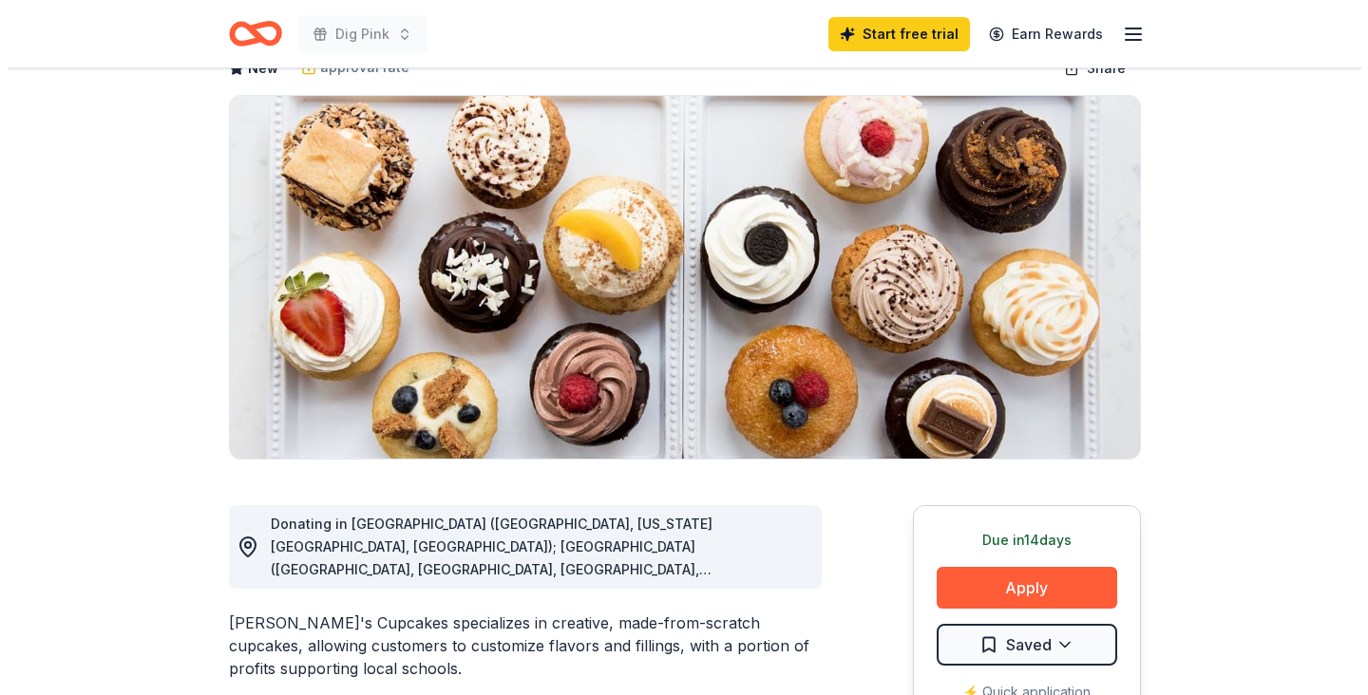
scroll to position [146, 0]
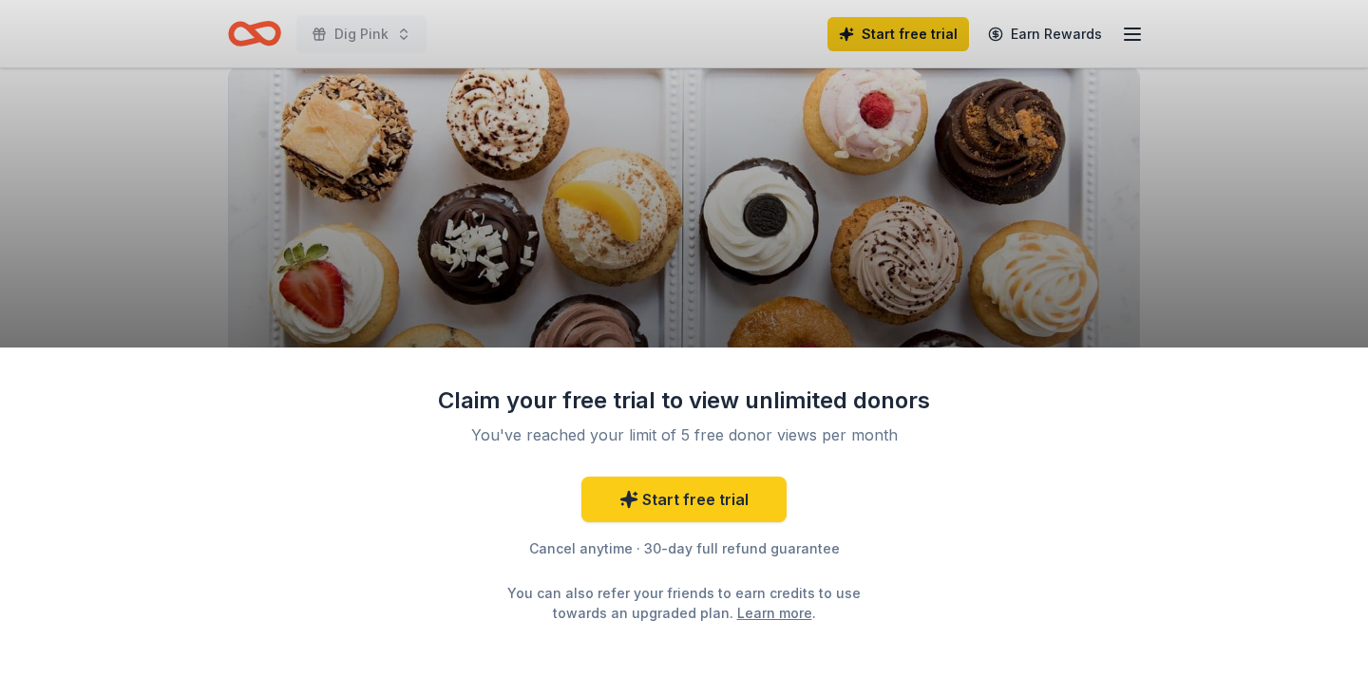
click at [1139, 296] on div "Claim your free trial to view unlimited donors You've reached your limit of 5 f…" at bounding box center [684, 347] width 1368 height 695
